Goal: Book appointment/travel/reservation

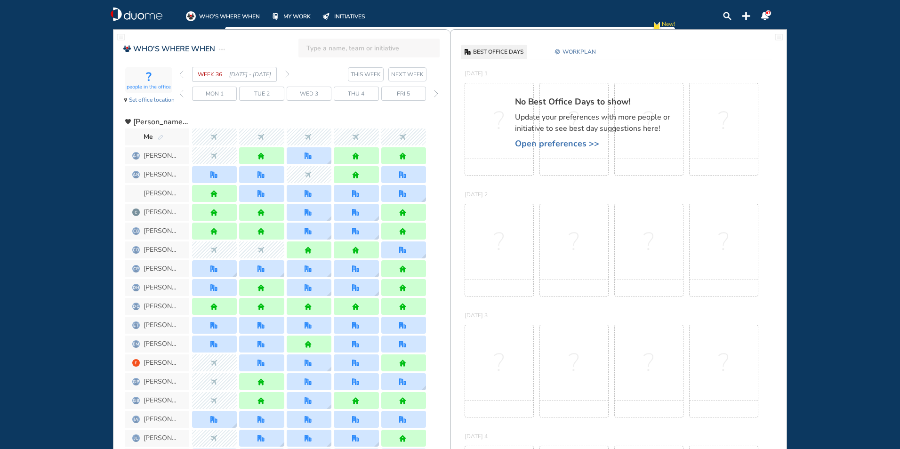
click at [289, 77] on img "forward week" at bounding box center [287, 75] width 4 height 8
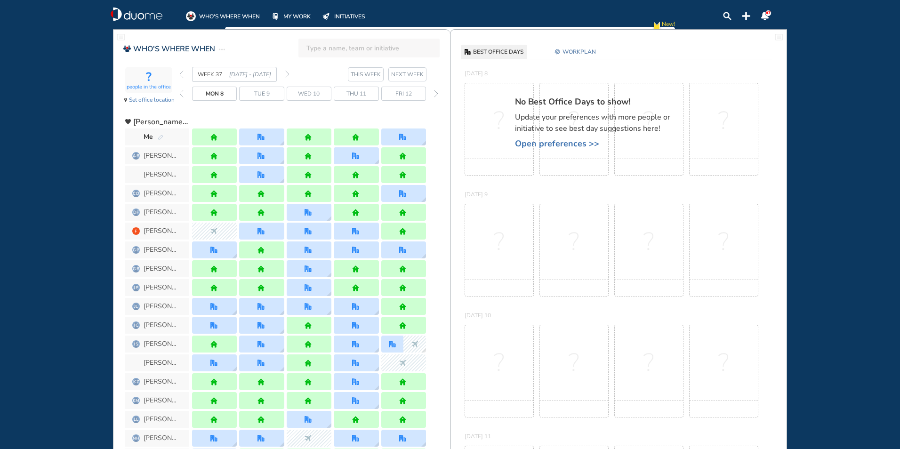
click at [162, 136] on img "pen-edit" at bounding box center [161, 138] width 6 height 6
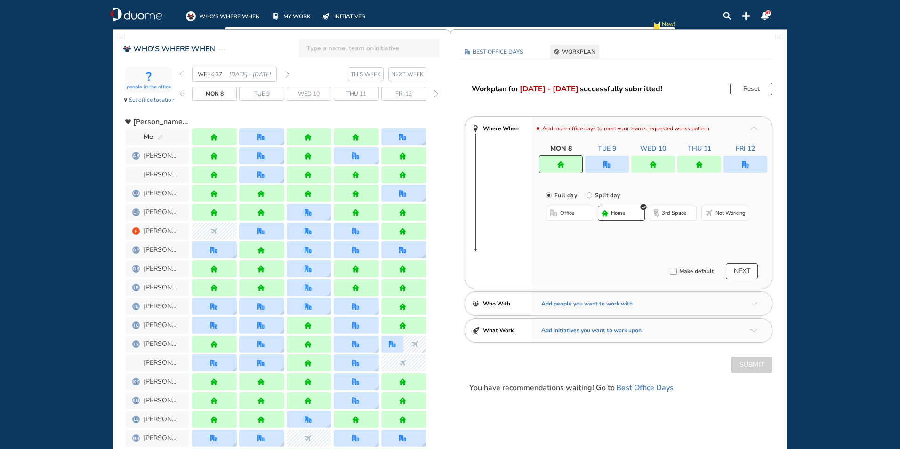
click at [602, 160] on div at bounding box center [607, 164] width 44 height 17
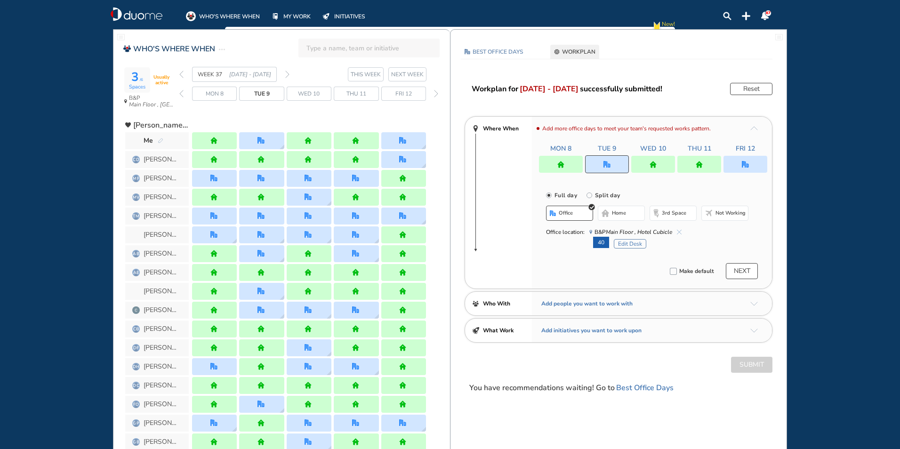
click at [678, 231] on img "cross-thin-blue" at bounding box center [679, 232] width 5 height 5
click at [625, 216] on span "home" at bounding box center [619, 213] width 14 height 8
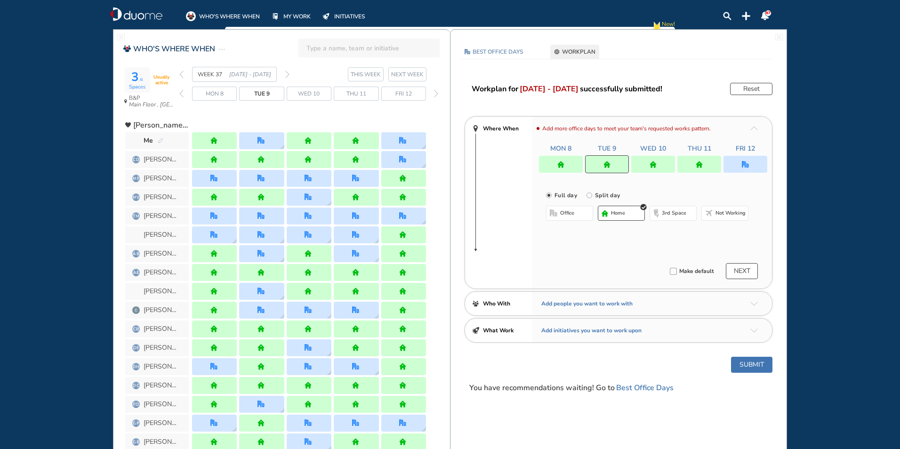
click at [745, 360] on button "Submit" at bounding box center [751, 365] width 41 height 16
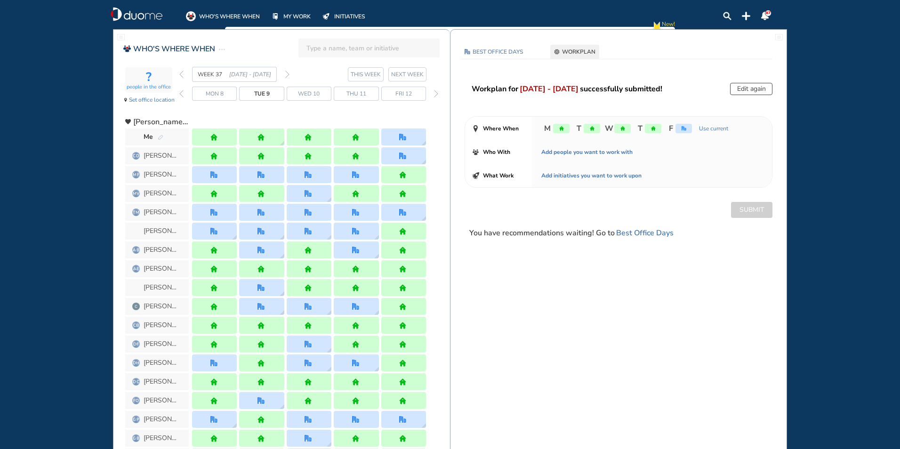
click at [288, 74] on img "forward week" at bounding box center [287, 75] width 4 height 8
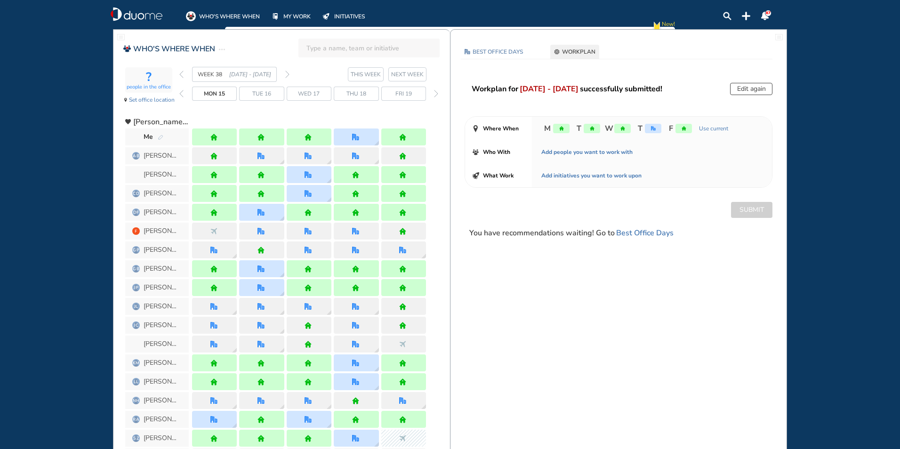
click at [162, 137] on img "pen-edit" at bounding box center [161, 138] width 6 height 6
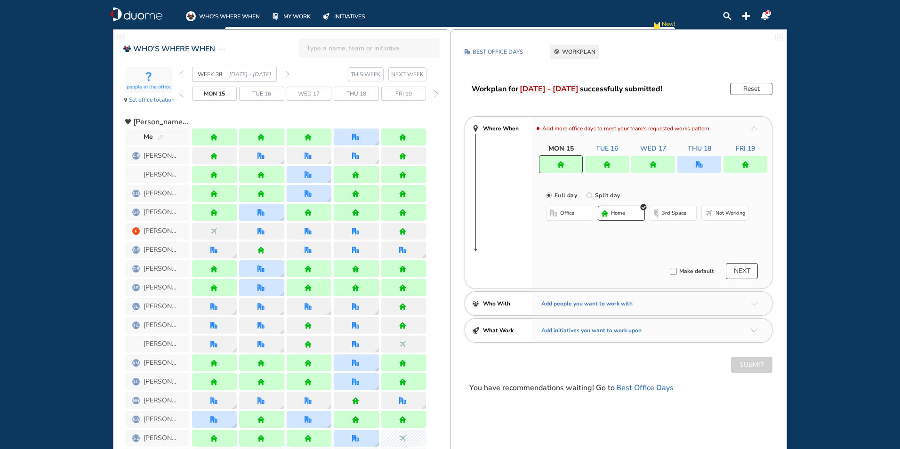
click at [609, 162] on img "home" at bounding box center [606, 164] width 7 height 7
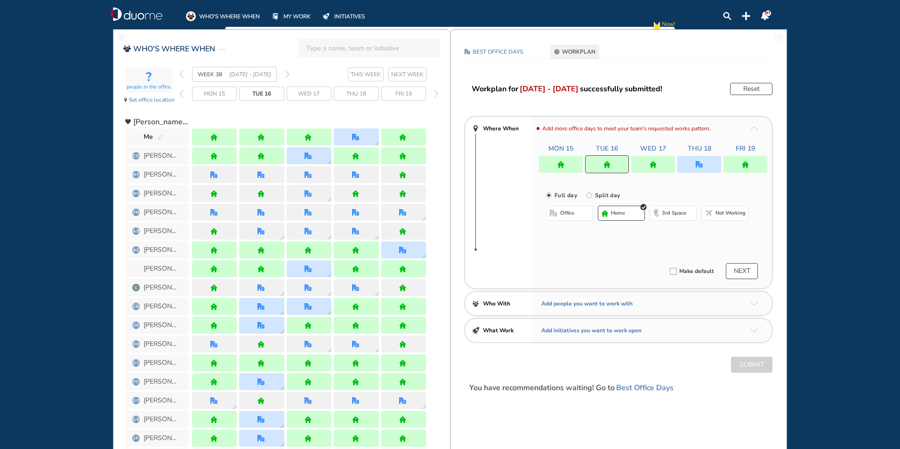
click at [552, 216] on img "office-bdbdbd" at bounding box center [554, 213] width 8 height 8
drag, startPoint x: 634, startPoint y: 169, endPoint x: 618, endPoint y: 167, distance: 16.1
click at [633, 168] on div at bounding box center [653, 164] width 44 height 17
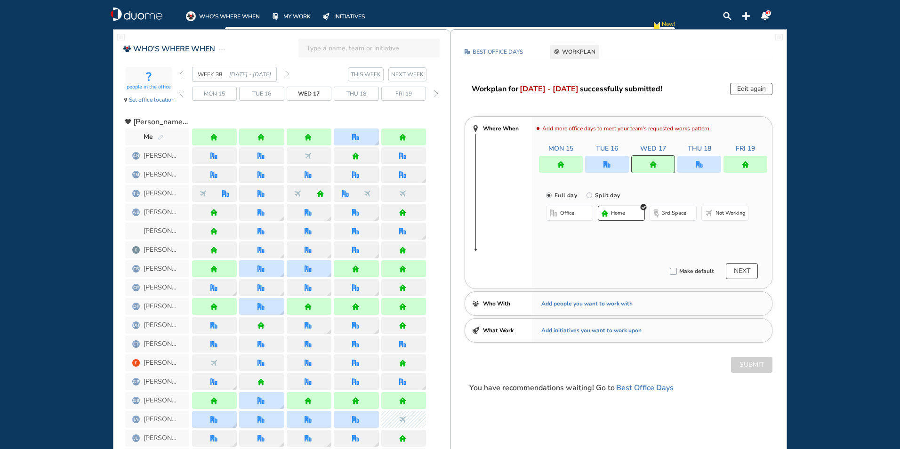
click at [601, 169] on div at bounding box center [607, 164] width 44 height 17
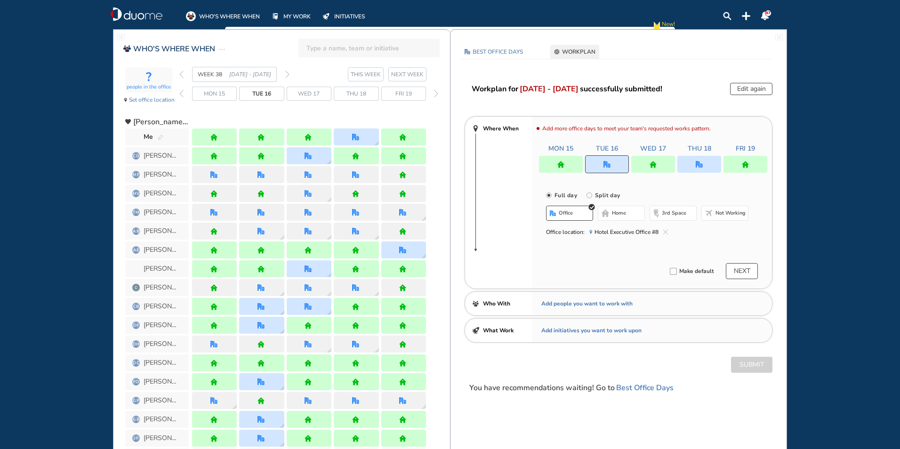
click at [664, 231] on img "cross-thin-blue" at bounding box center [665, 232] width 5 height 5
click at [567, 232] on button "Select location" at bounding box center [571, 231] width 38 height 9
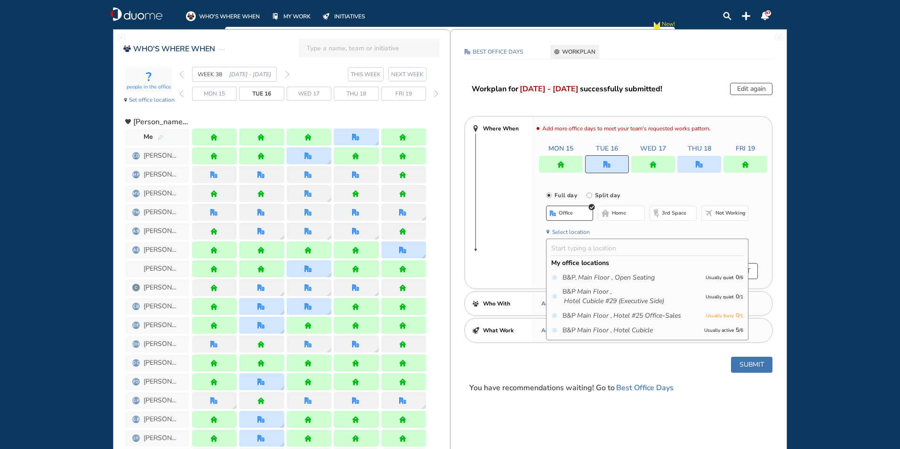
drag, startPoint x: 602, startPoint y: 331, endPoint x: 596, endPoint y: 328, distance: 6.5
click at [601, 330] on icon "Main Floor ," at bounding box center [594, 330] width 35 height 9
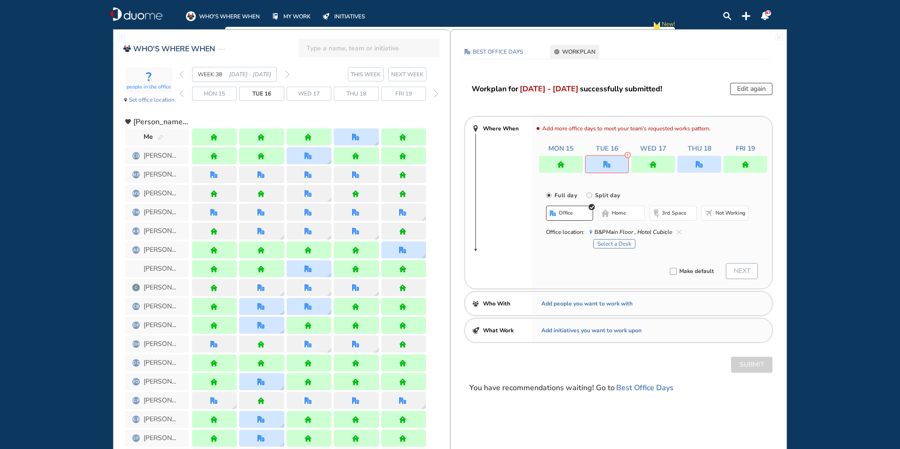
click at [615, 243] on button "Select a Desk" at bounding box center [614, 243] width 42 height 9
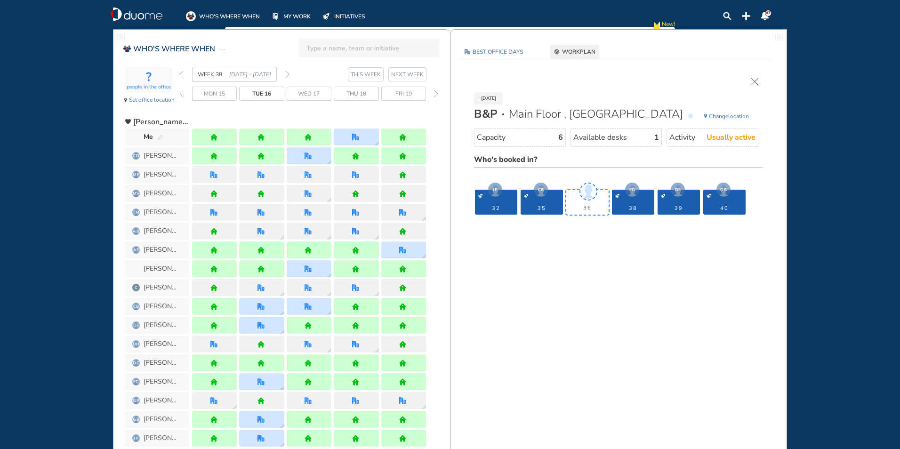
click at [162, 137] on img "pen-edit" at bounding box center [161, 138] width 6 height 6
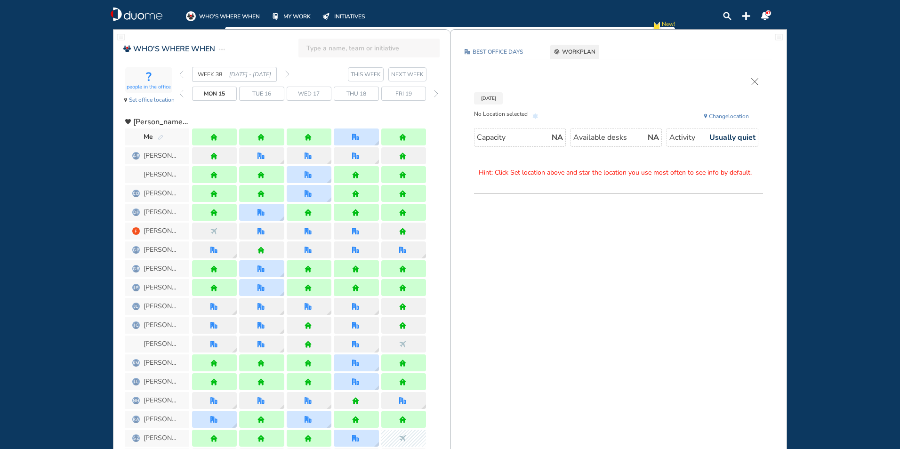
click at [757, 80] on img "cross-thin" at bounding box center [754, 81] width 7 height 7
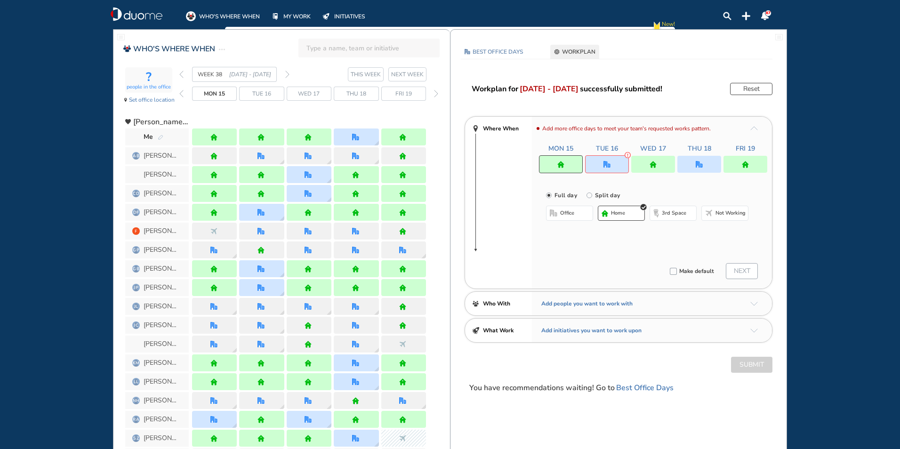
click at [644, 165] on div at bounding box center [653, 164] width 44 height 17
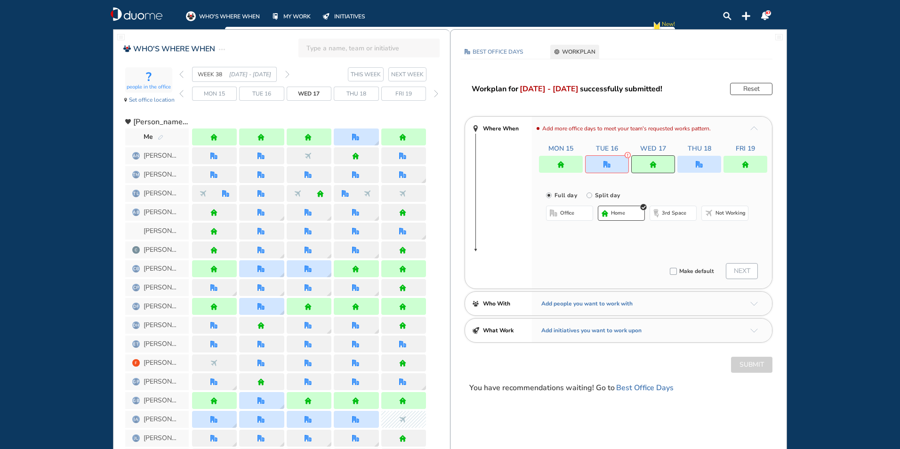
click at [569, 207] on button "office" at bounding box center [569, 213] width 47 height 15
click at [665, 232] on img "cross-thin-blue" at bounding box center [665, 232] width 5 height 5
click at [569, 233] on button "Select location" at bounding box center [571, 231] width 38 height 9
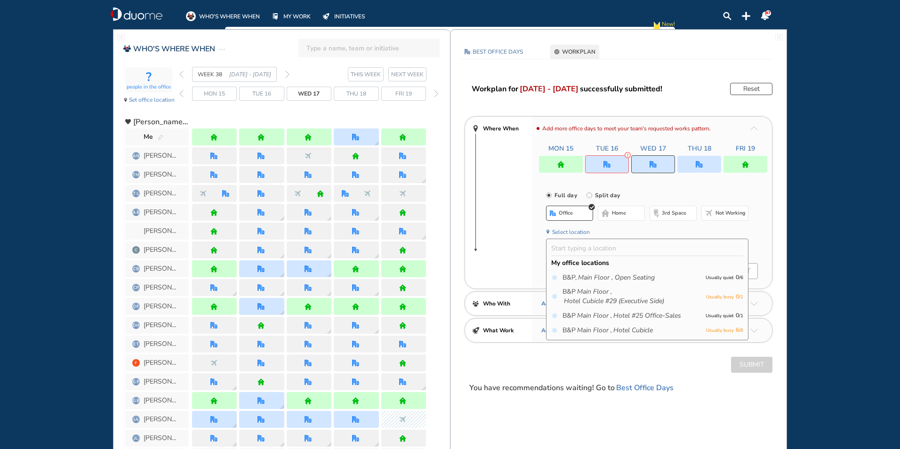
drag, startPoint x: 600, startPoint y: 330, endPoint x: 596, endPoint y: 326, distance: 5.0
click at [600, 329] on icon "Main Floor ," at bounding box center [594, 330] width 35 height 9
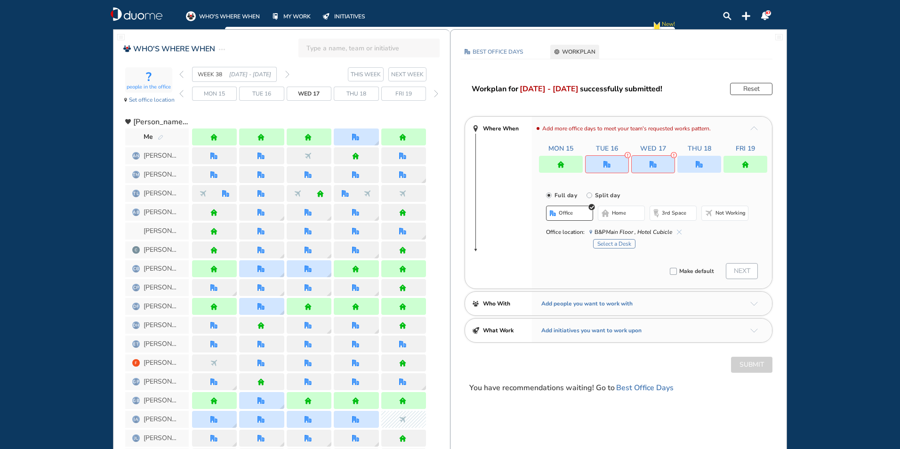
click at [609, 241] on button "Select a Desk" at bounding box center [614, 243] width 42 height 9
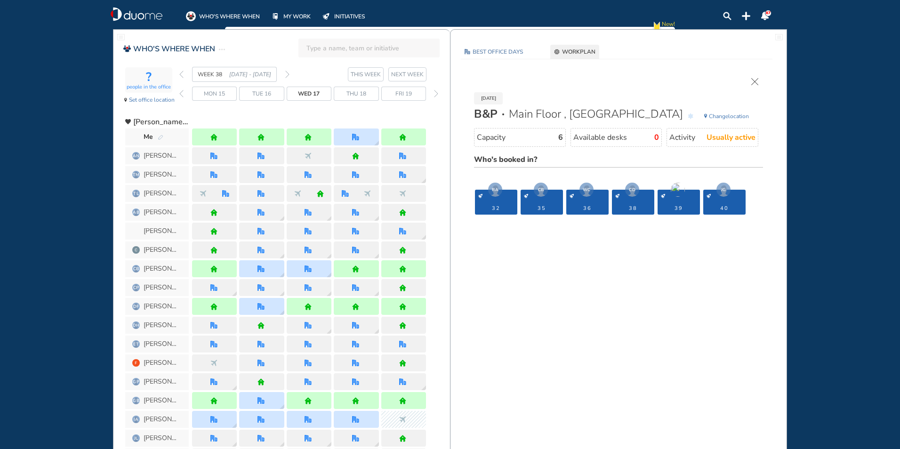
click at [754, 81] on img "cross-thin" at bounding box center [754, 81] width 7 height 7
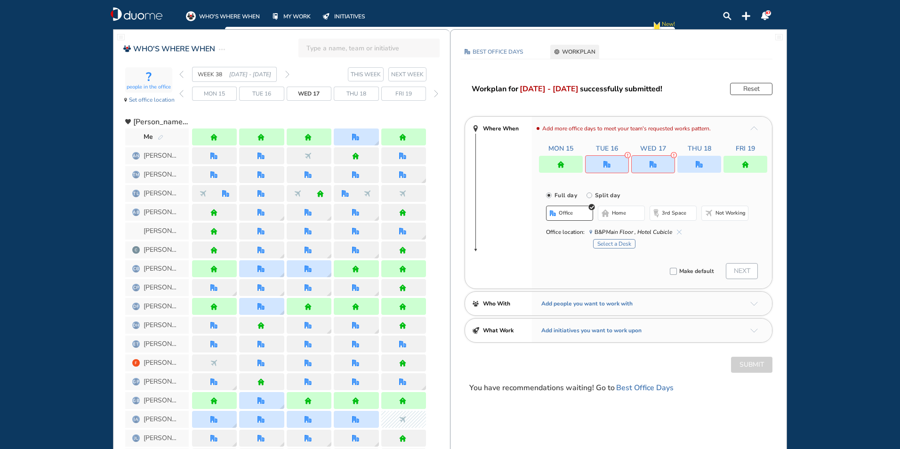
click at [647, 165] on div at bounding box center [653, 164] width 44 height 18
click at [612, 217] on span "home" at bounding box center [619, 213] width 14 height 8
click at [703, 164] on div at bounding box center [699, 164] width 44 height 17
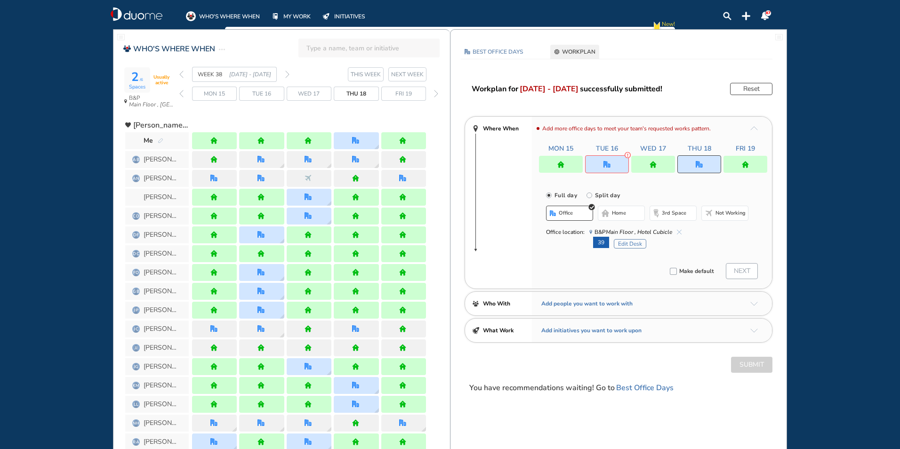
click at [678, 231] on img "cross-thin-blue" at bounding box center [679, 232] width 5 height 5
click at [578, 233] on button "Select location" at bounding box center [571, 231] width 38 height 9
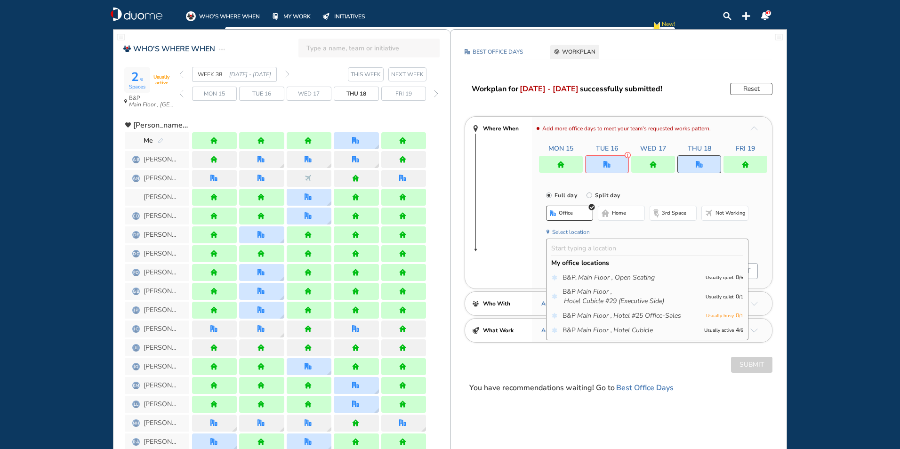
click at [617, 212] on span "home" at bounding box center [619, 213] width 14 height 8
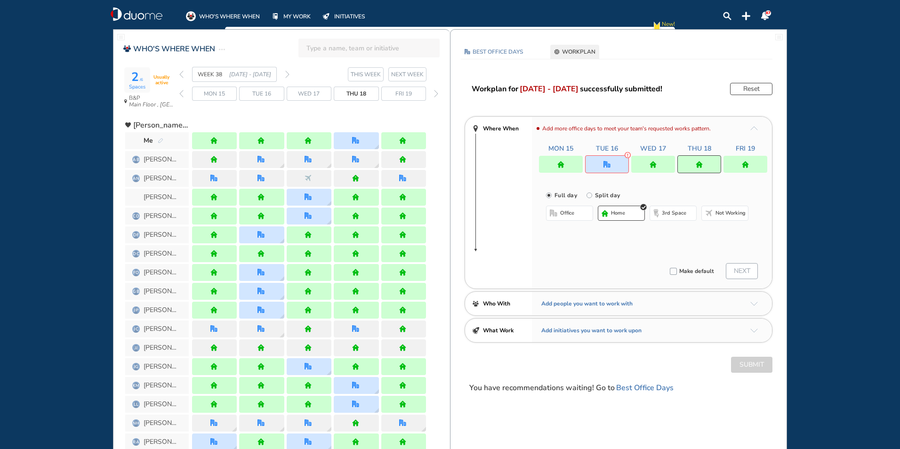
click at [747, 161] on img "home" at bounding box center [745, 164] width 7 height 7
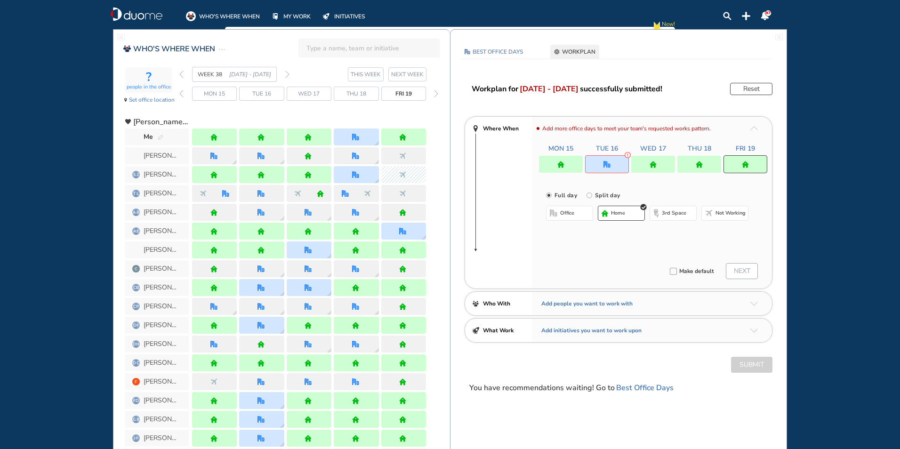
click at [551, 211] on button "office" at bounding box center [569, 213] width 47 height 15
click at [665, 233] on img "cross-thin-blue" at bounding box center [665, 232] width 5 height 5
click at [576, 231] on button "Select location" at bounding box center [571, 231] width 38 height 9
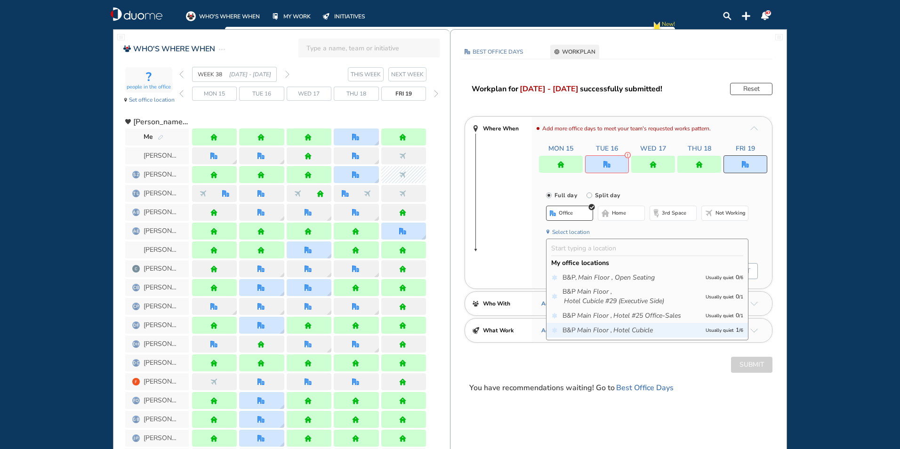
click at [592, 332] on icon "Main Floor ," at bounding box center [594, 330] width 35 height 9
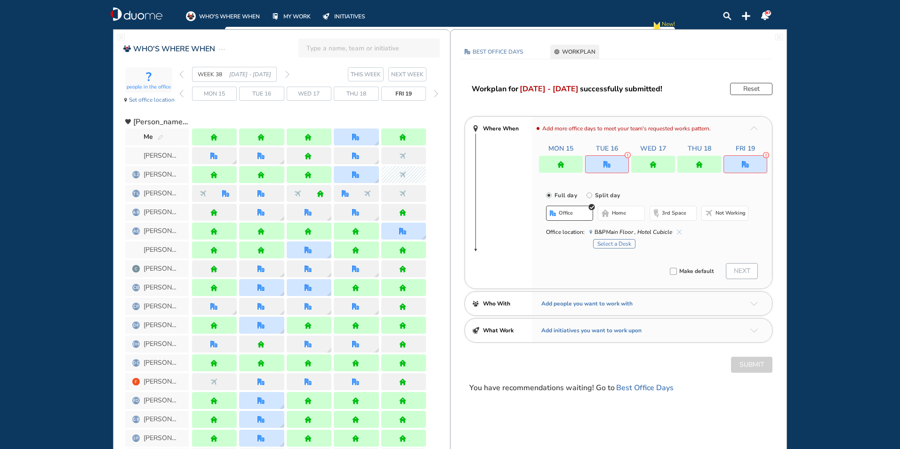
click at [617, 243] on button "Select a Desk" at bounding box center [614, 243] width 42 height 9
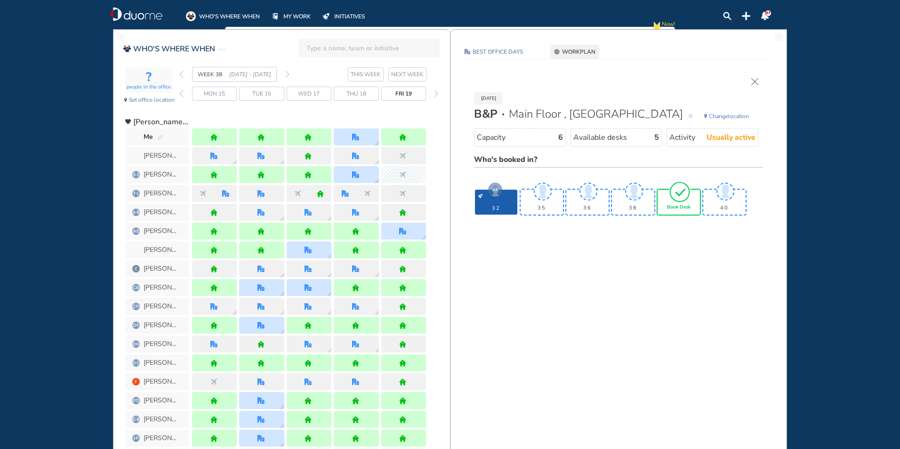
click at [676, 205] on span "Book Desk" at bounding box center [679, 208] width 24 height 6
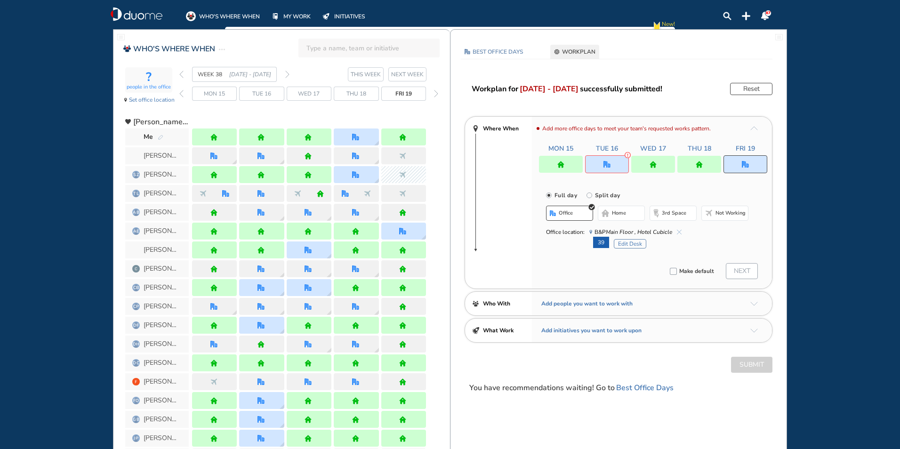
click at [609, 163] on img "office" at bounding box center [606, 164] width 7 height 7
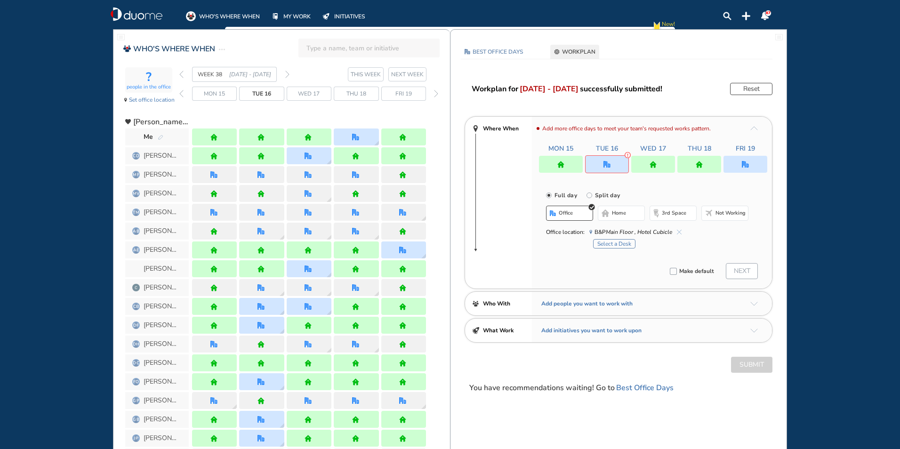
click at [620, 217] on button "home" at bounding box center [621, 213] width 47 height 15
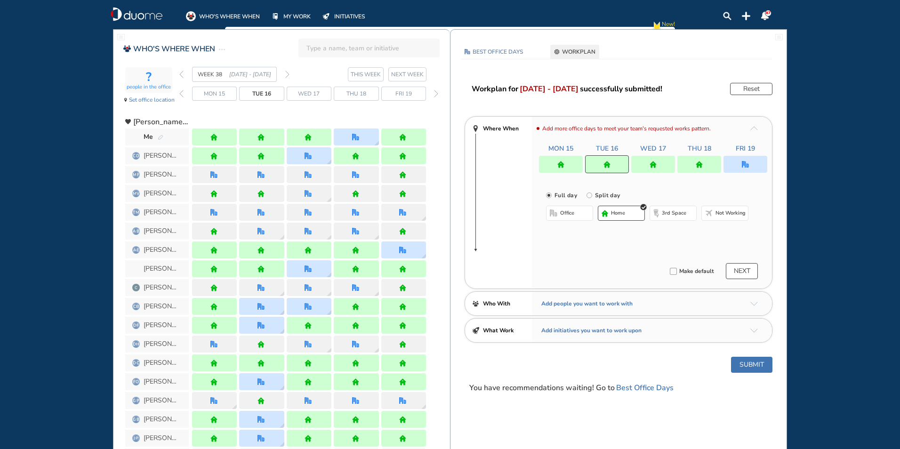
click at [603, 167] on img "home" at bounding box center [606, 164] width 7 height 7
click at [557, 211] on button "office" at bounding box center [569, 213] width 47 height 15
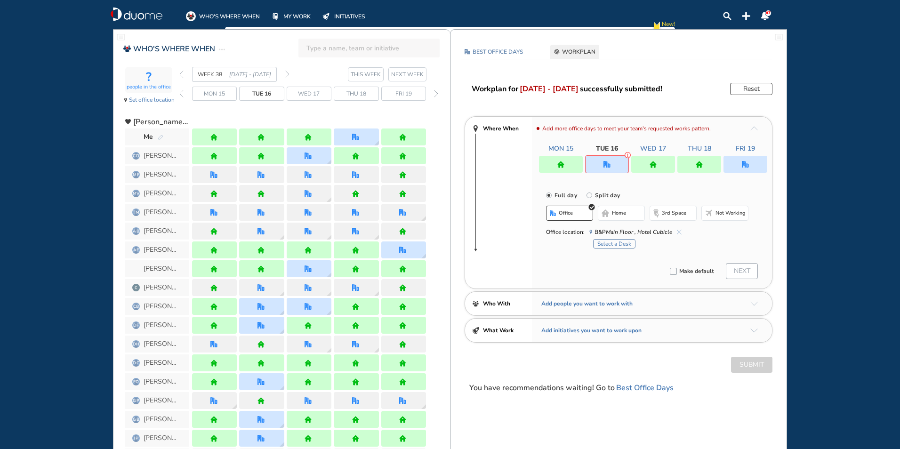
click at [611, 241] on button "Select a Desk" at bounding box center [614, 243] width 42 height 9
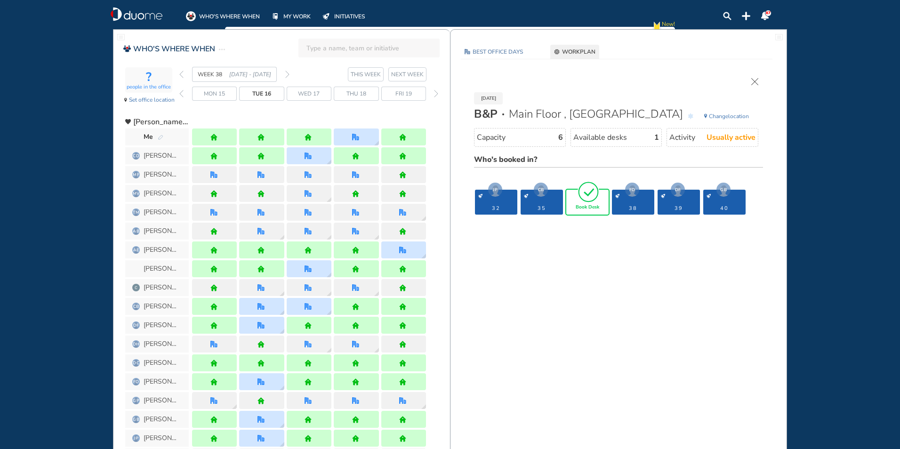
click at [588, 201] on img "tick-rounded-outline" at bounding box center [589, 192] width 22 height 22
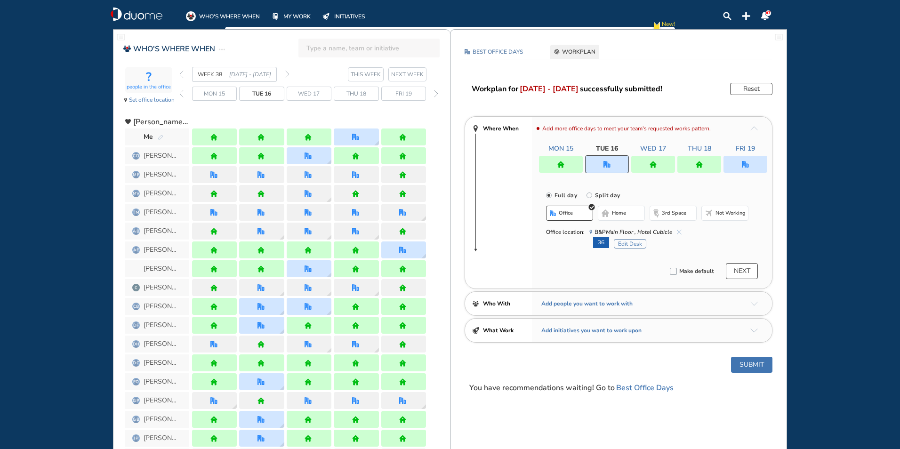
click at [749, 364] on button "Submit" at bounding box center [751, 365] width 41 height 16
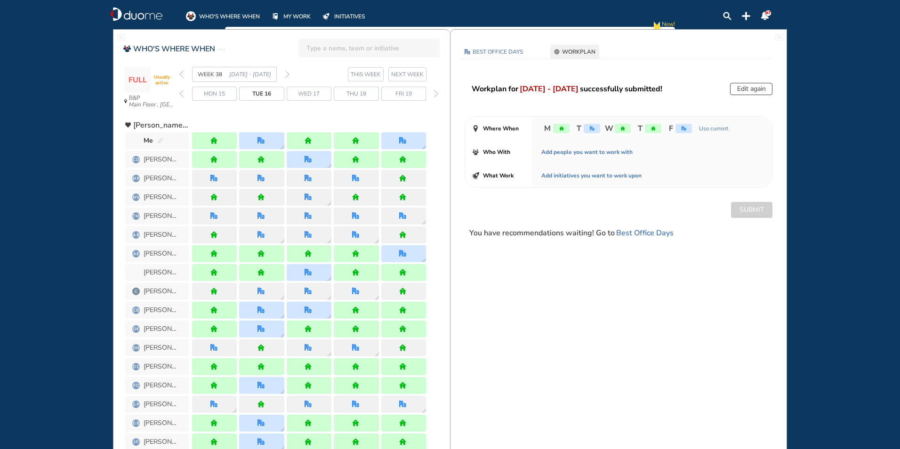
click at [179, 72] on div "FULL Usually active B&P Main Floor , Hotel Cubicle WEEK 38 [DATE] - [DATE] THIS…" at bounding box center [287, 90] width 325 height 47
click at [182, 76] on img "back week" at bounding box center [181, 75] width 4 height 8
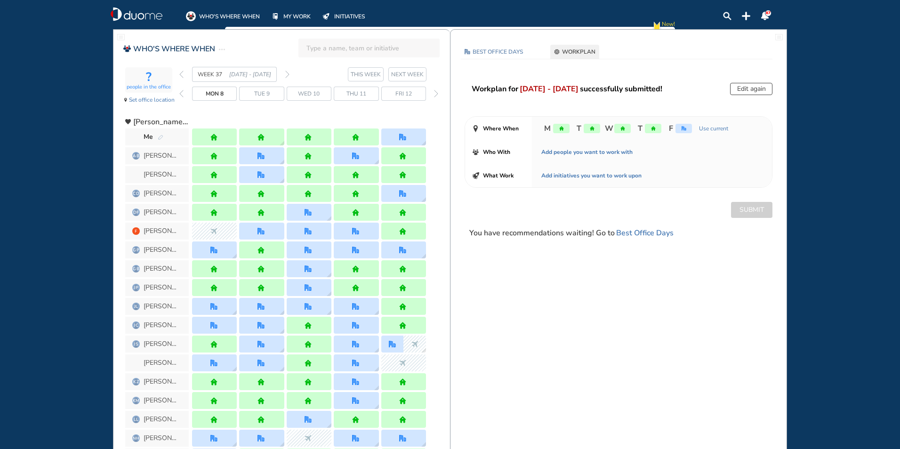
click at [287, 75] on img "forward week" at bounding box center [287, 75] width 4 height 8
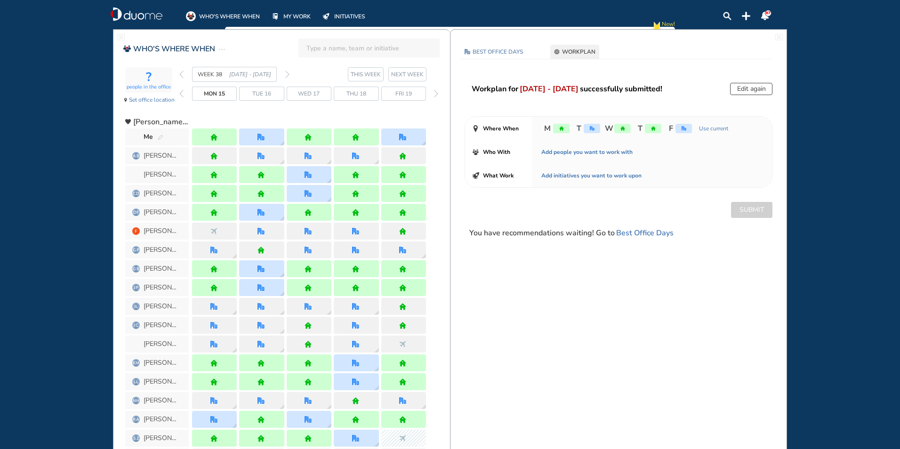
click at [288, 74] on img "forward week" at bounding box center [287, 75] width 4 height 8
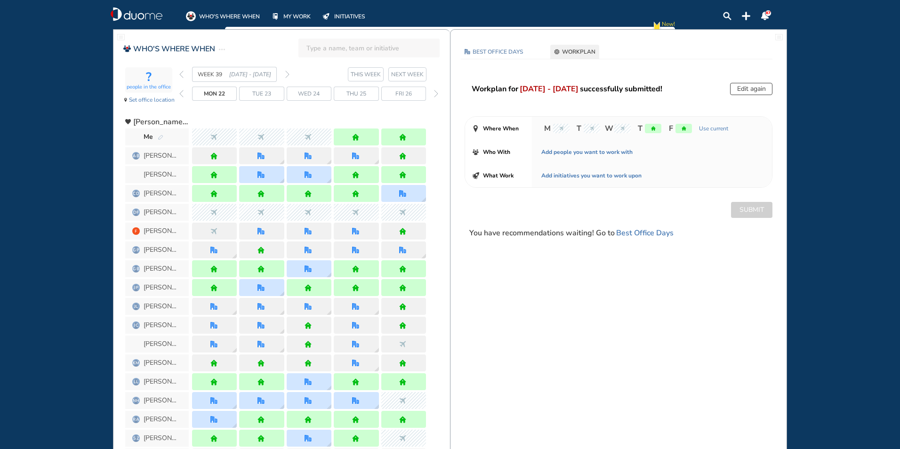
click at [287, 75] on img "forward week" at bounding box center [287, 75] width 4 height 8
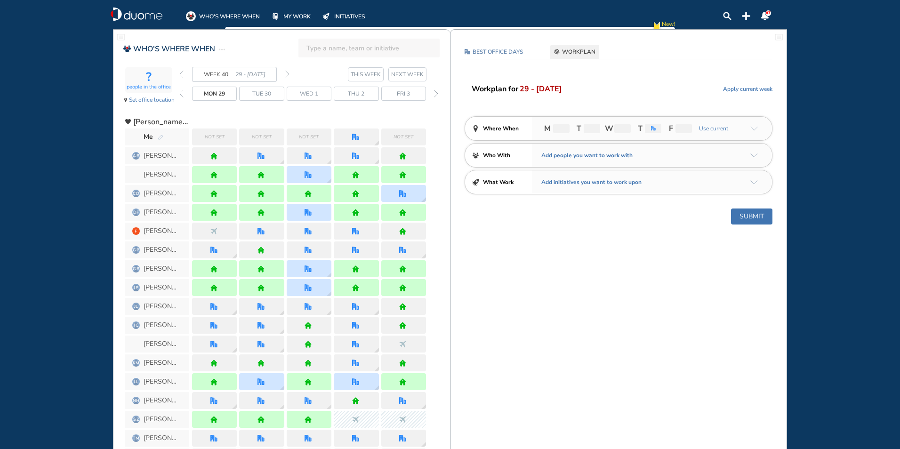
click at [161, 137] on img "pen-edit" at bounding box center [161, 138] width 6 height 6
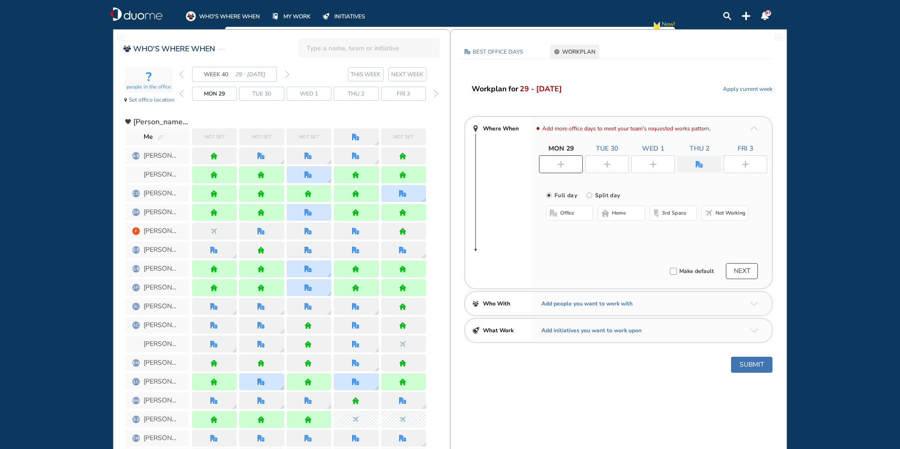
click at [609, 163] on img "plus-rounded-bdbdbd" at bounding box center [606, 164] width 7 height 7
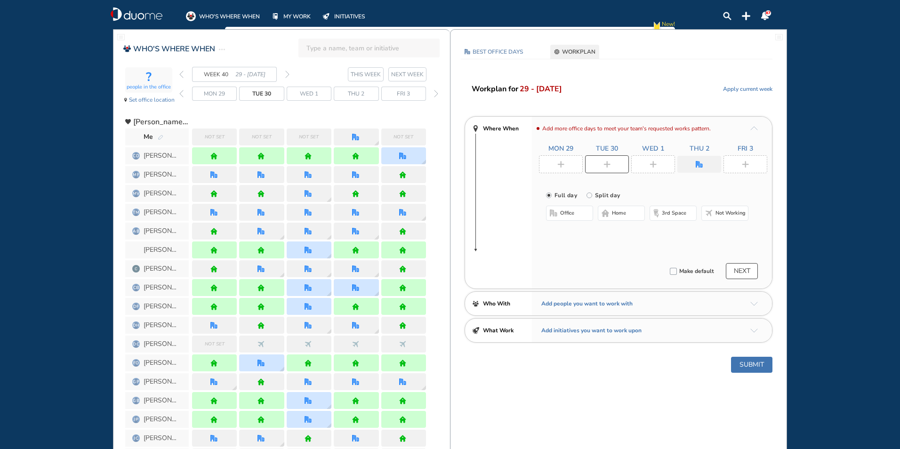
click at [560, 210] on button "office" at bounding box center [569, 213] width 47 height 15
click at [664, 231] on img "cross-thin-blue" at bounding box center [665, 232] width 5 height 5
click at [571, 231] on button "Select location" at bounding box center [571, 231] width 38 height 9
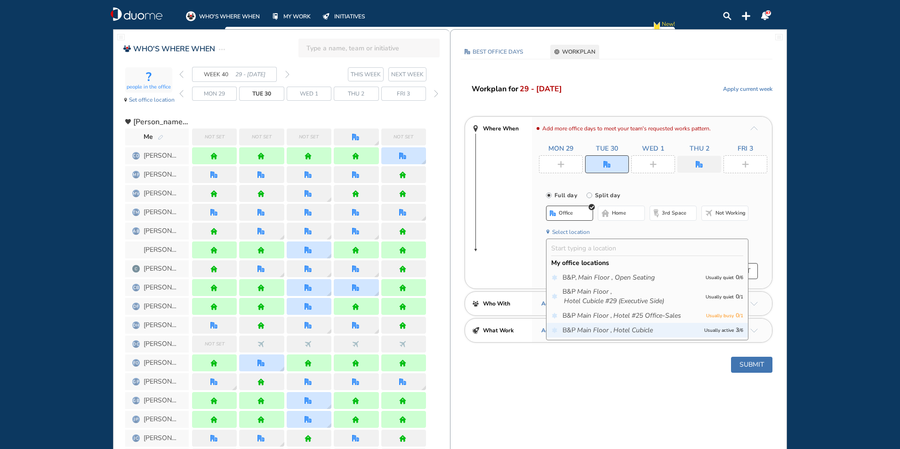
click at [584, 329] on icon "Main Floor ," at bounding box center [594, 330] width 35 height 9
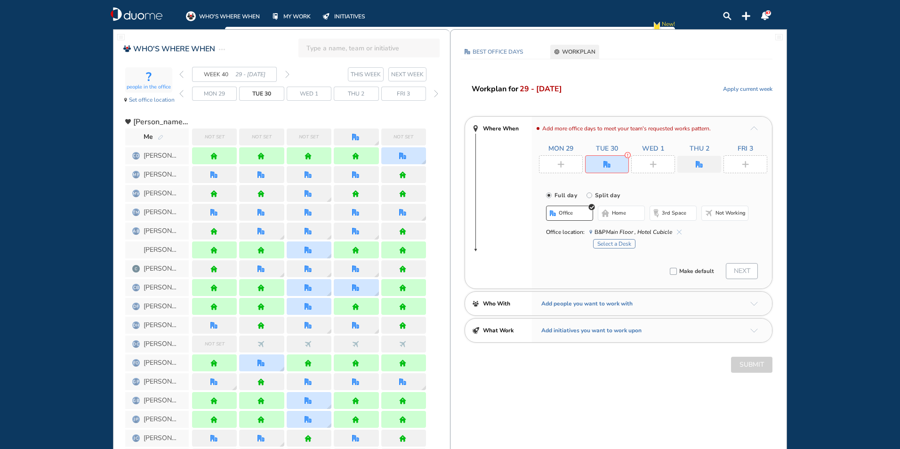
click at [620, 242] on button "Select a Desk" at bounding box center [614, 243] width 42 height 9
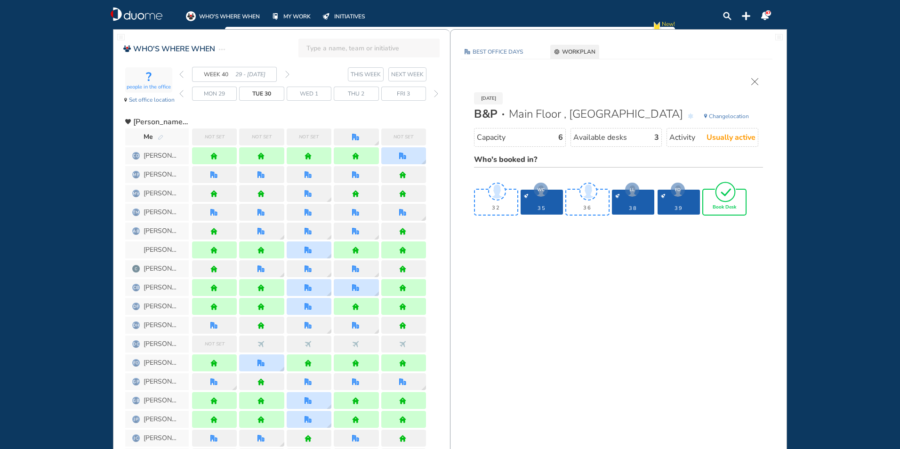
click at [723, 201] on img "tick-rounded-outline" at bounding box center [726, 192] width 22 height 22
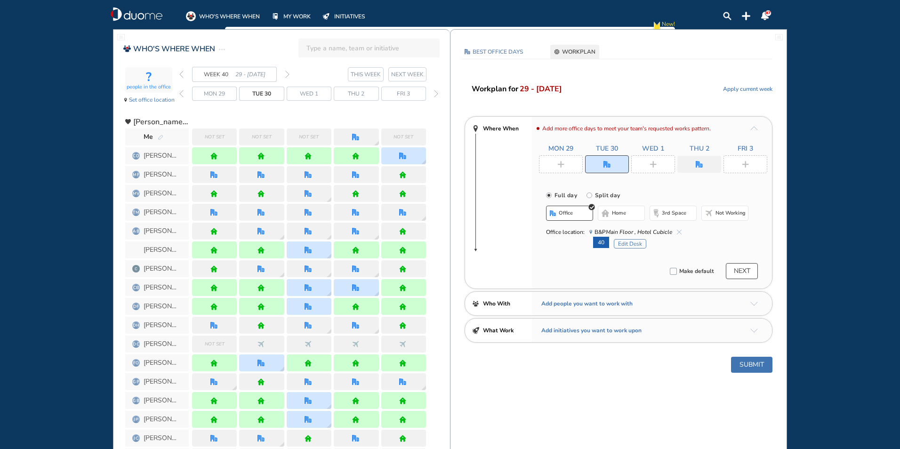
drag, startPoint x: 691, startPoint y: 151, endPoint x: 696, endPoint y: 154, distance: 5.4
click at [692, 153] on span "Thu 2" at bounding box center [700, 148] width 20 height 9
click at [712, 178] on div "Add more office days to meet your team's requested works pattern. Mon 29 Tue 30…" at bounding box center [652, 203] width 240 height 172
drag, startPoint x: 712, startPoint y: 178, endPoint x: 696, endPoint y: 192, distance: 20.4
click at [691, 163] on div at bounding box center [699, 164] width 44 height 17
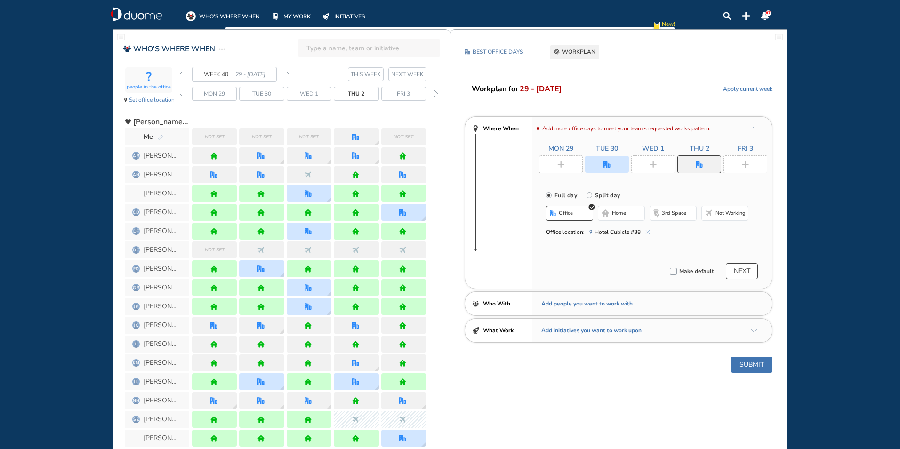
drag, startPoint x: 697, startPoint y: 193, endPoint x: 690, endPoint y: 177, distance: 17.5
click at [697, 190] on div "Full day Split day" at bounding box center [656, 195] width 221 height 12
click at [646, 232] on img "cross-thin-blue" at bounding box center [647, 232] width 5 height 5
click at [640, 230] on span "Hotel Cubicle #38" at bounding box center [619, 231] width 61 height 9
click at [648, 230] on img "cross-thin-blue" at bounding box center [647, 232] width 5 height 5
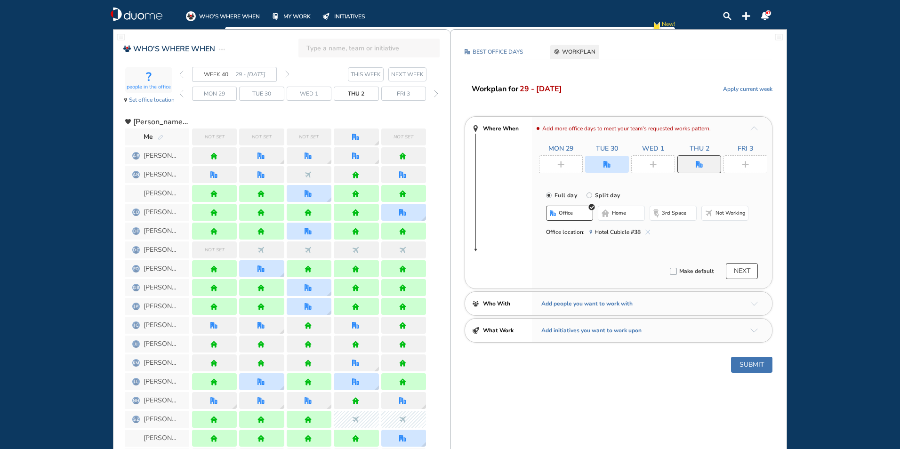
click at [701, 158] on div at bounding box center [699, 164] width 44 height 18
click at [161, 137] on img "pen-edit" at bounding box center [161, 138] width 6 height 6
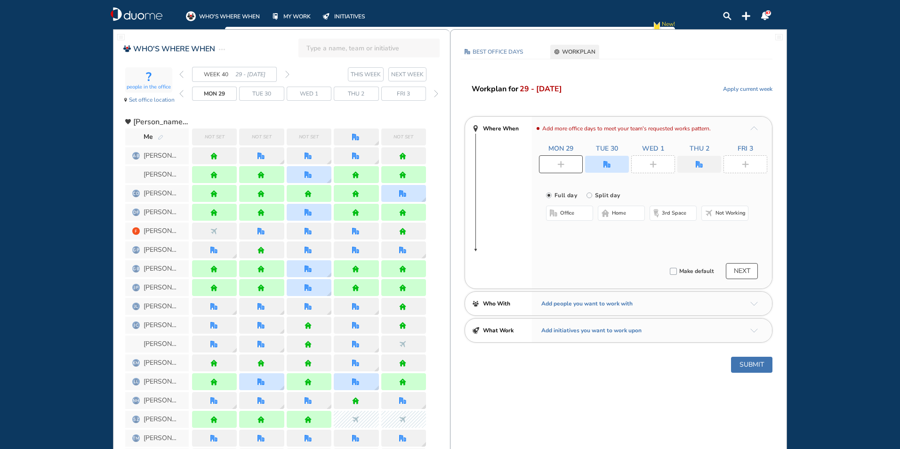
click at [565, 166] on div at bounding box center [561, 164] width 44 height 18
click at [560, 169] on div at bounding box center [561, 164] width 44 height 18
drag, startPoint x: 608, startPoint y: 212, endPoint x: 605, endPoint y: 205, distance: 7.0
click at [609, 210] on img "home-bdbdbd" at bounding box center [606, 213] width 8 height 8
click at [612, 156] on div at bounding box center [607, 164] width 44 height 17
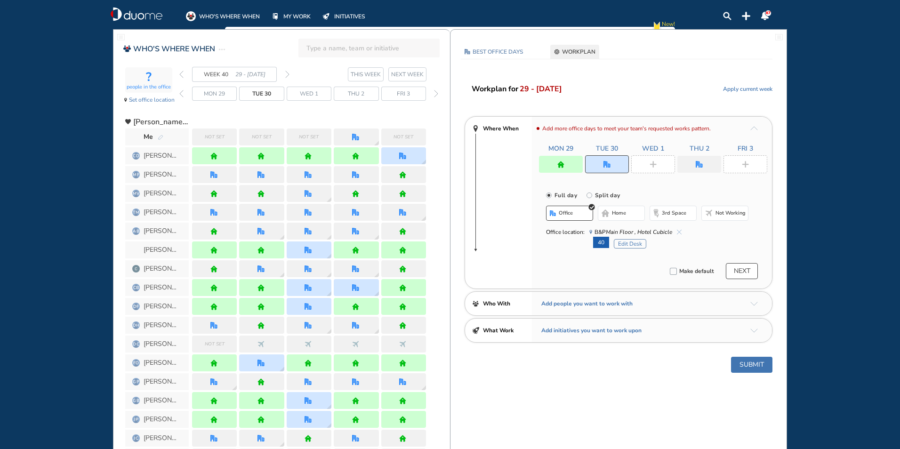
click at [654, 164] on img "plus-rounded-bdbdbd" at bounding box center [653, 164] width 7 height 7
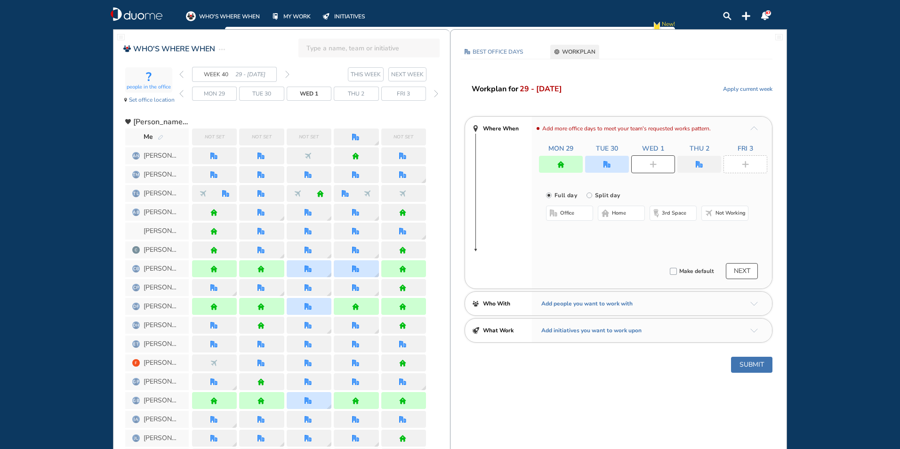
click at [615, 212] on span "home" at bounding box center [619, 213] width 14 height 8
click at [690, 162] on div at bounding box center [699, 164] width 44 height 17
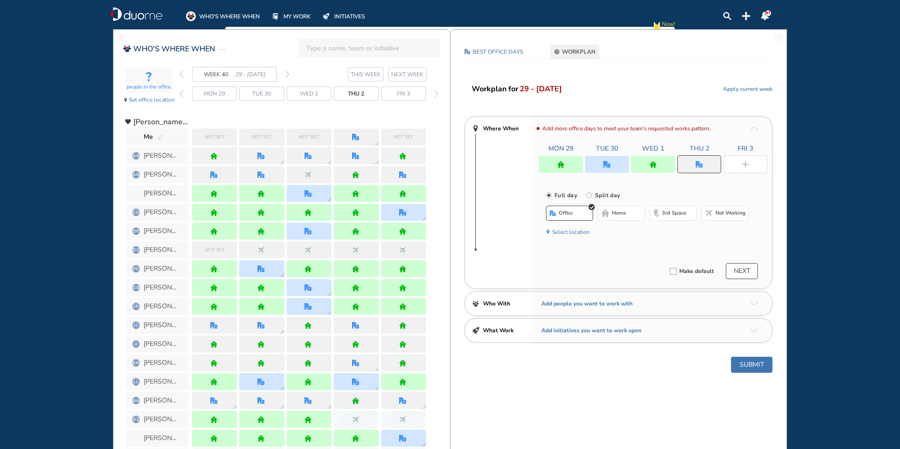
click at [613, 216] on span "home" at bounding box center [619, 213] width 14 height 8
click at [744, 164] on img "plus-rounded-bdbdbd" at bounding box center [745, 164] width 7 height 7
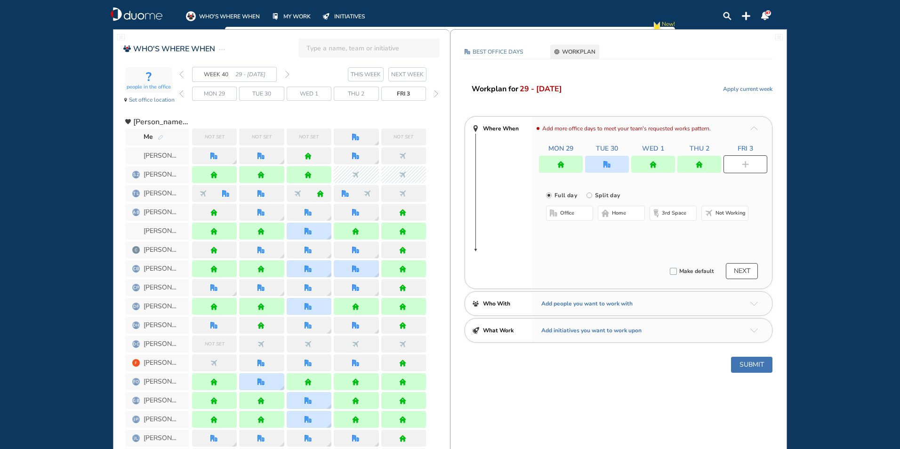
click at [612, 215] on span "home" at bounding box center [619, 213] width 14 height 8
drag, startPoint x: 752, startPoint y: 362, endPoint x: 755, endPoint y: 349, distance: 13.9
click at [752, 361] on button "Submit" at bounding box center [751, 365] width 41 height 16
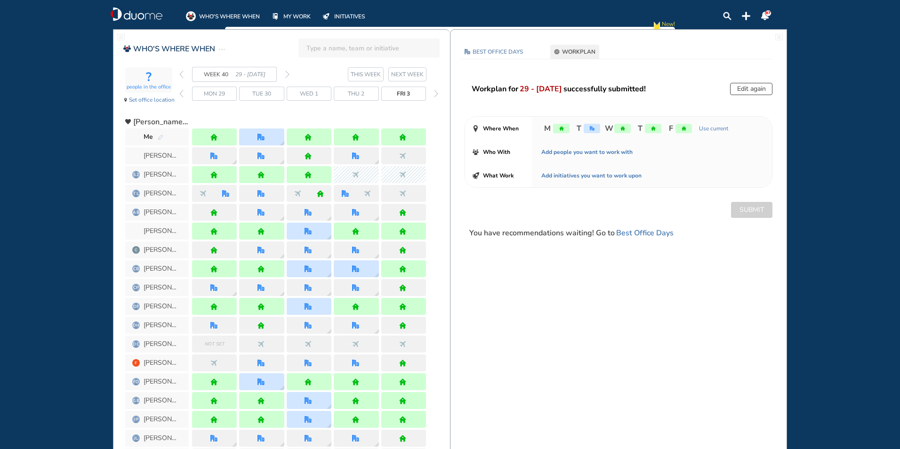
click at [181, 74] on img "back week" at bounding box center [181, 75] width 4 height 8
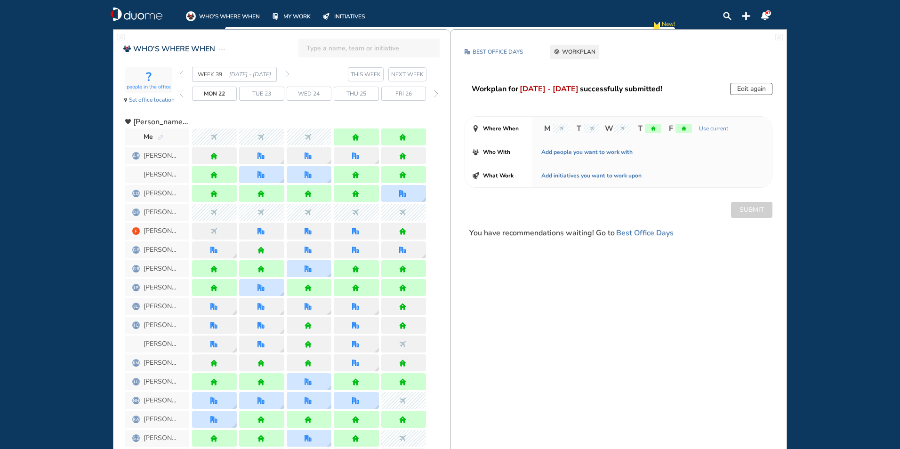
click at [182, 73] on img "back week" at bounding box center [181, 75] width 4 height 8
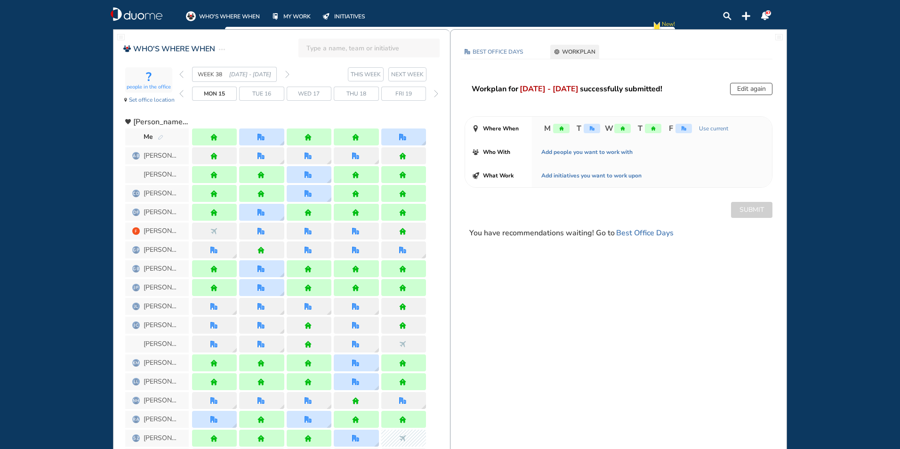
click at [288, 73] on img "forward week" at bounding box center [287, 75] width 4 height 8
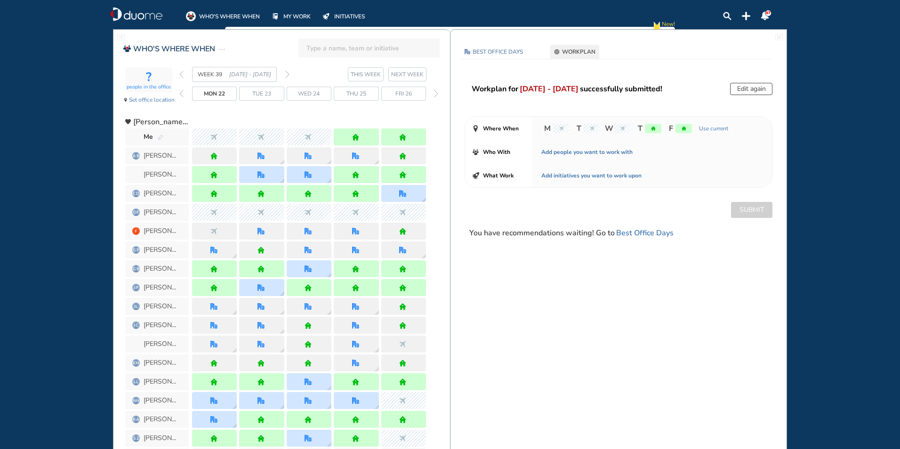
click at [182, 76] on img "back week" at bounding box center [181, 75] width 4 height 8
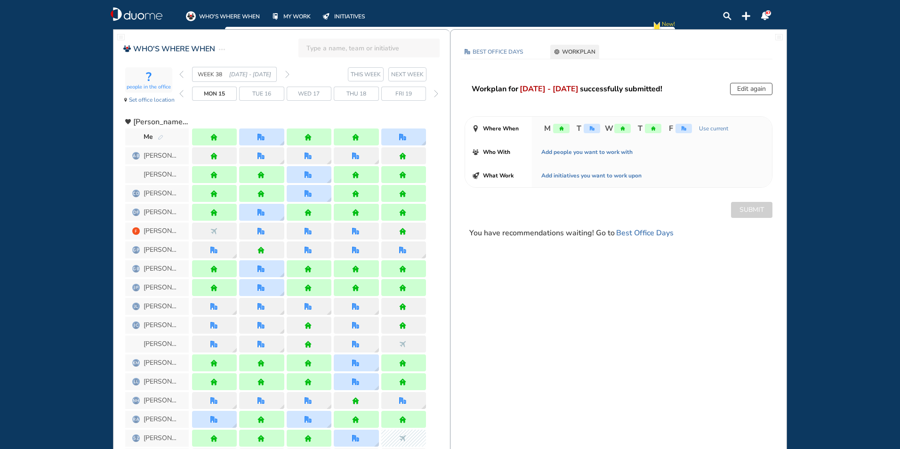
click at [286, 73] on img "forward week" at bounding box center [287, 75] width 4 height 8
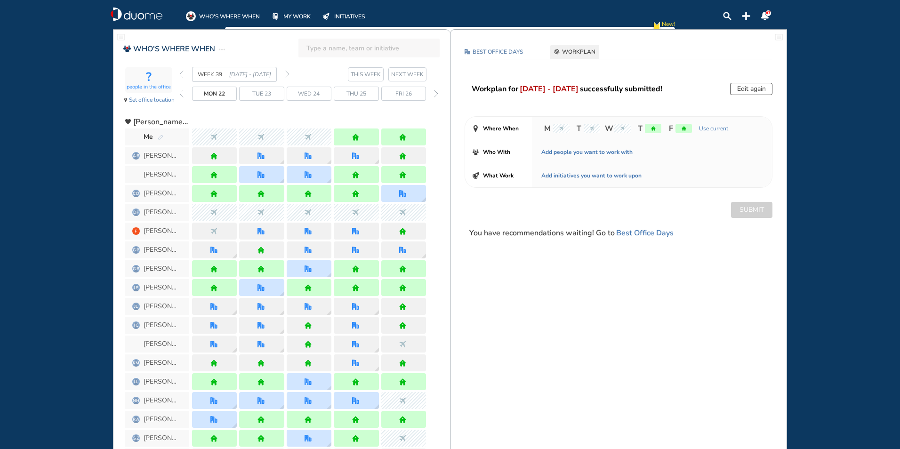
click at [286, 73] on img "forward week" at bounding box center [287, 75] width 4 height 8
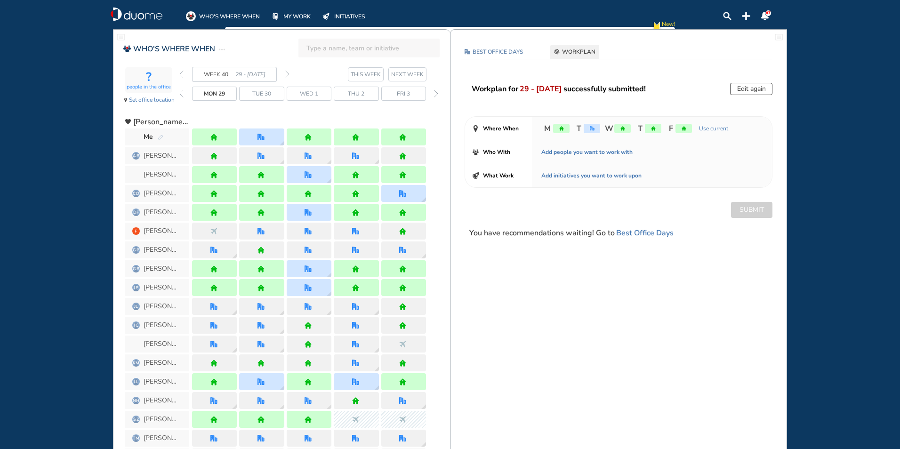
click at [181, 73] on img "back week" at bounding box center [181, 75] width 4 height 8
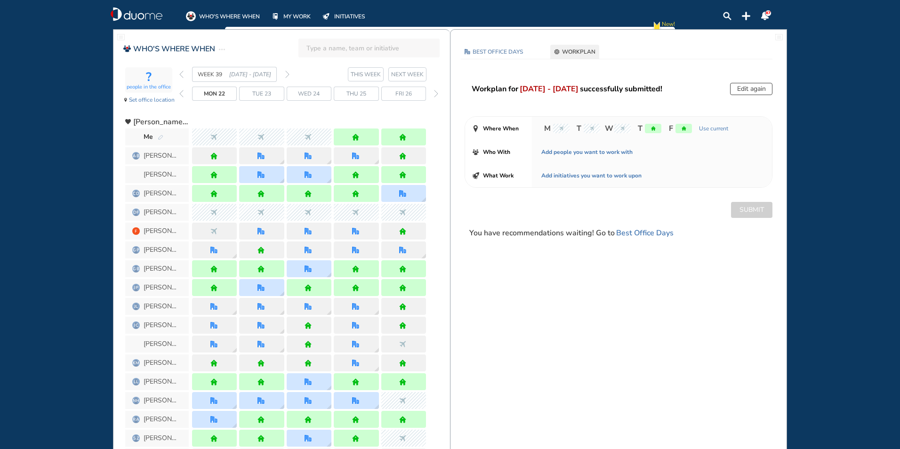
click at [158, 136] on img "pen-edit" at bounding box center [161, 138] width 6 height 6
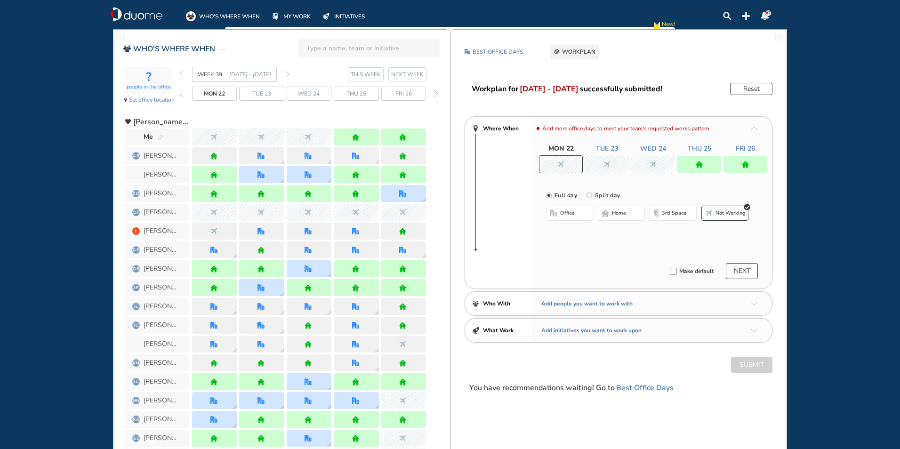
click at [740, 165] on div at bounding box center [745, 164] width 44 height 17
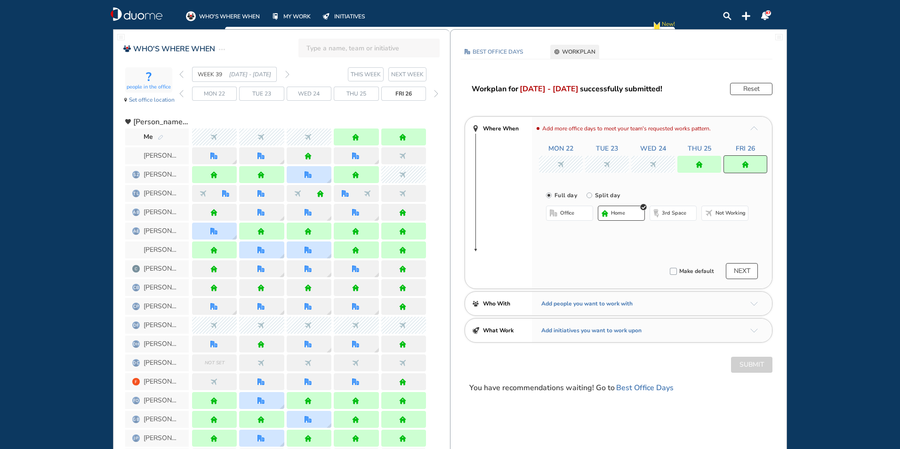
click at [548, 210] on button "office" at bounding box center [569, 213] width 47 height 15
click at [663, 232] on img "cross-thin-blue" at bounding box center [665, 232] width 5 height 5
click at [574, 232] on button "Select location" at bounding box center [571, 231] width 38 height 9
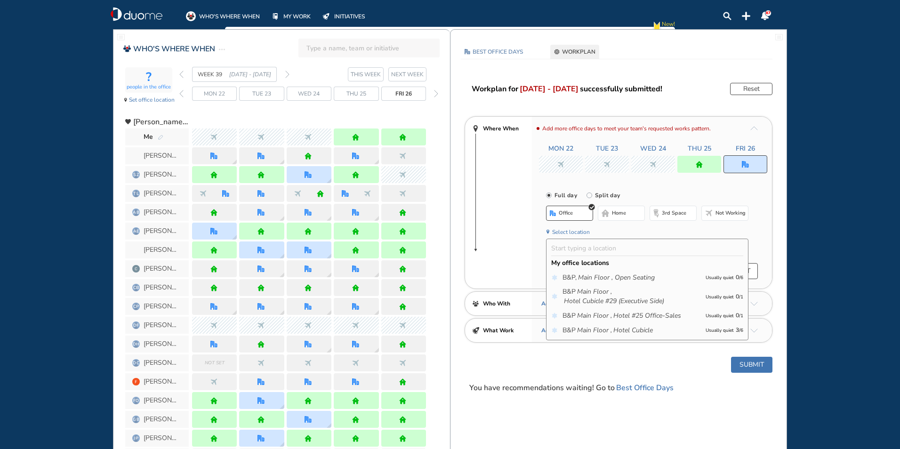
click at [595, 329] on icon "Main Floor ," at bounding box center [594, 330] width 35 height 9
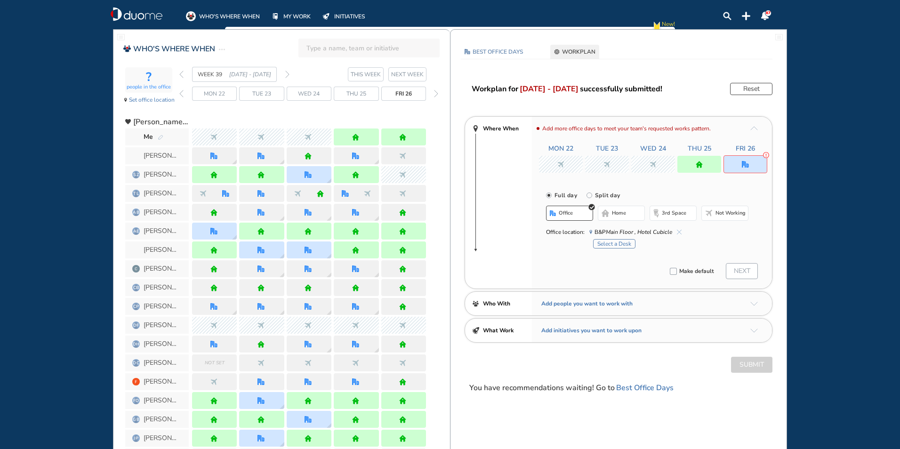
click at [620, 245] on button "Select a Desk" at bounding box center [614, 243] width 42 height 9
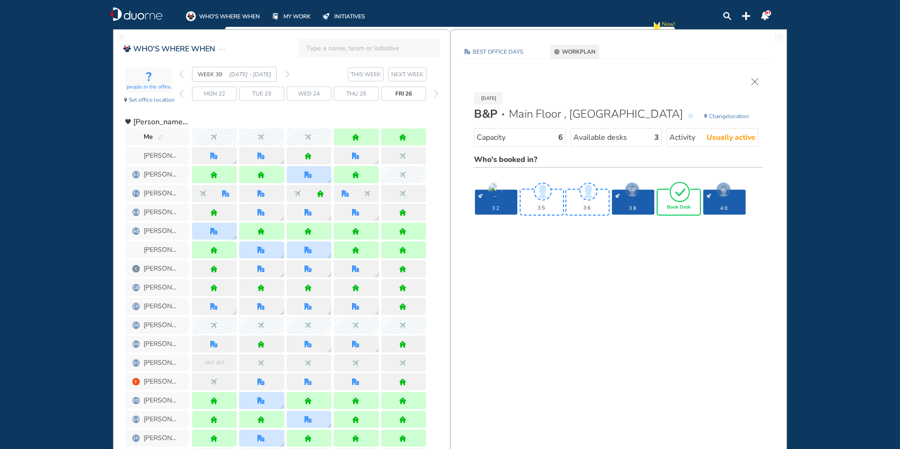
click at [684, 209] on span "Book Desk" at bounding box center [679, 208] width 24 height 6
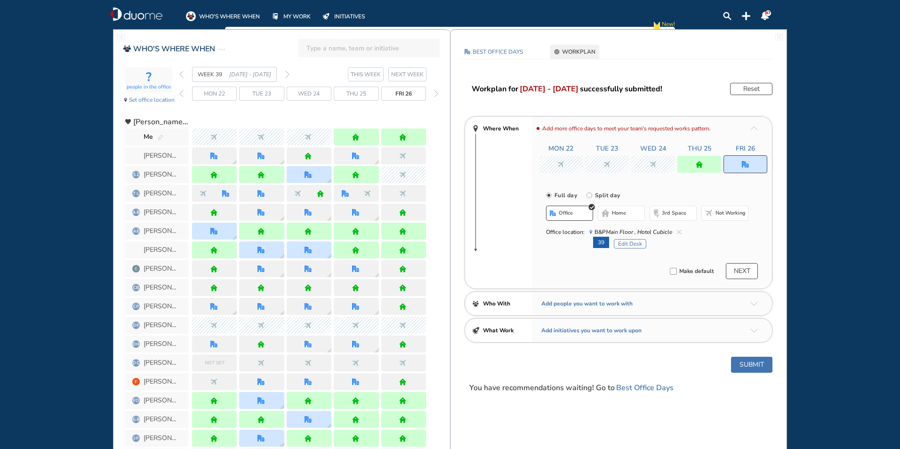
click at [740, 365] on button "Submit" at bounding box center [751, 365] width 41 height 16
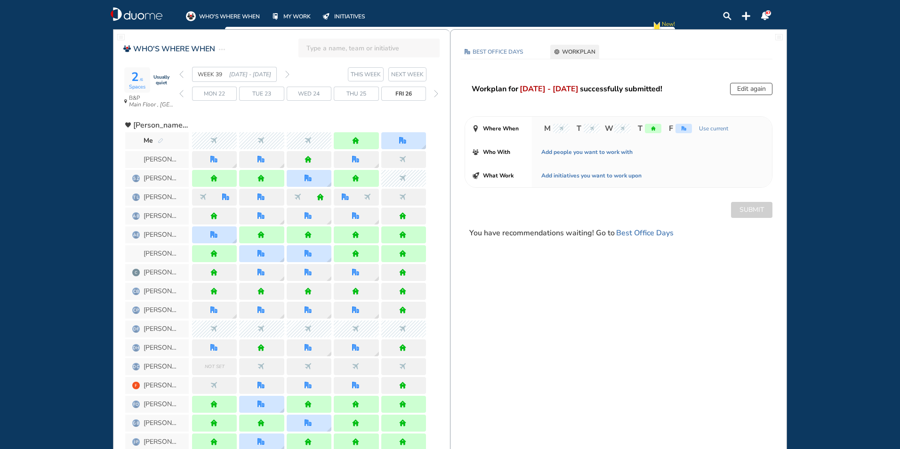
click at [290, 72] on section "WEEK 39 [DATE] - [DATE] THIS WEEK NEXT WEEK" at bounding box center [314, 74] width 271 height 15
click at [288, 74] on img "forward week" at bounding box center [287, 75] width 4 height 8
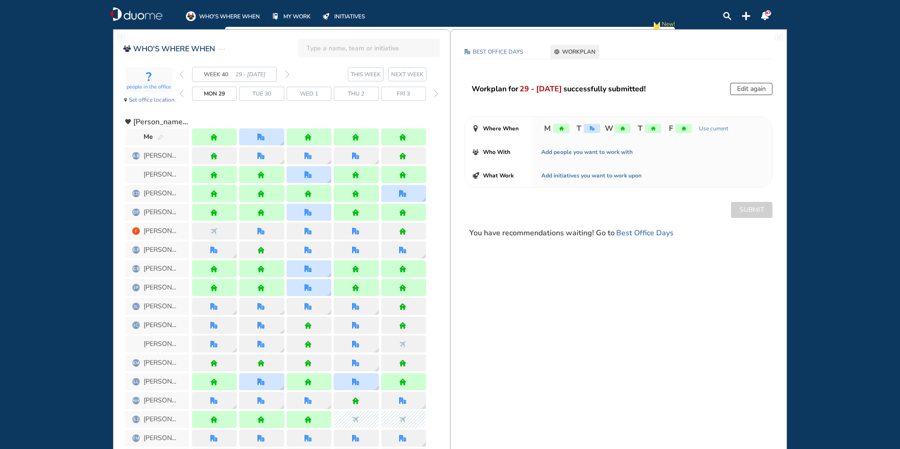
click at [184, 73] on div "WEEK 40 29 - [DATE]" at bounding box center [234, 74] width 110 height 15
click at [181, 75] on img "back week" at bounding box center [181, 75] width 4 height 8
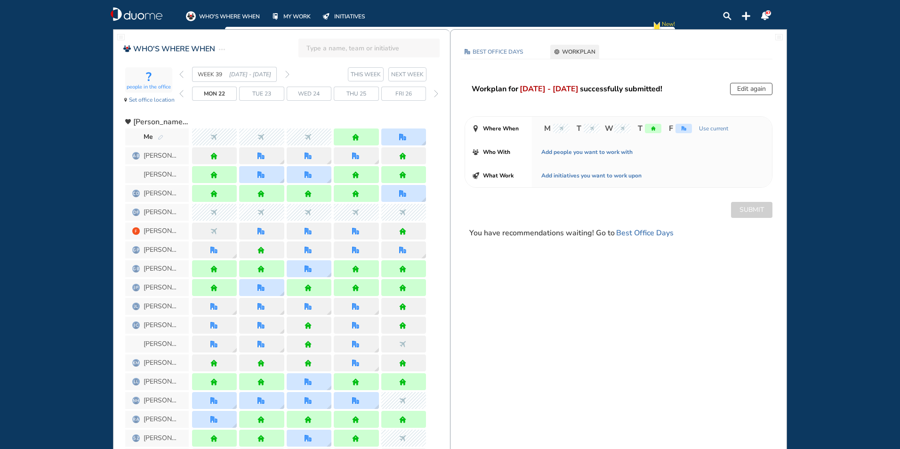
click at [181, 75] on img "back week" at bounding box center [181, 75] width 4 height 8
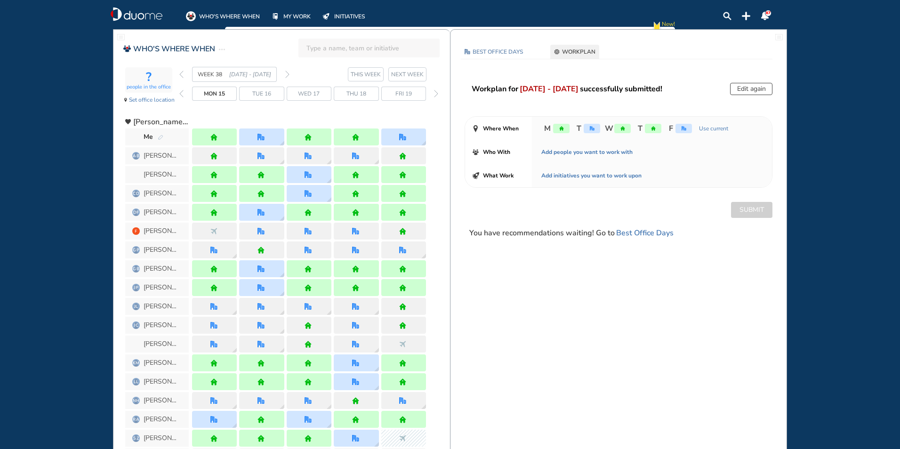
click at [161, 137] on img "pen-edit" at bounding box center [161, 138] width 6 height 6
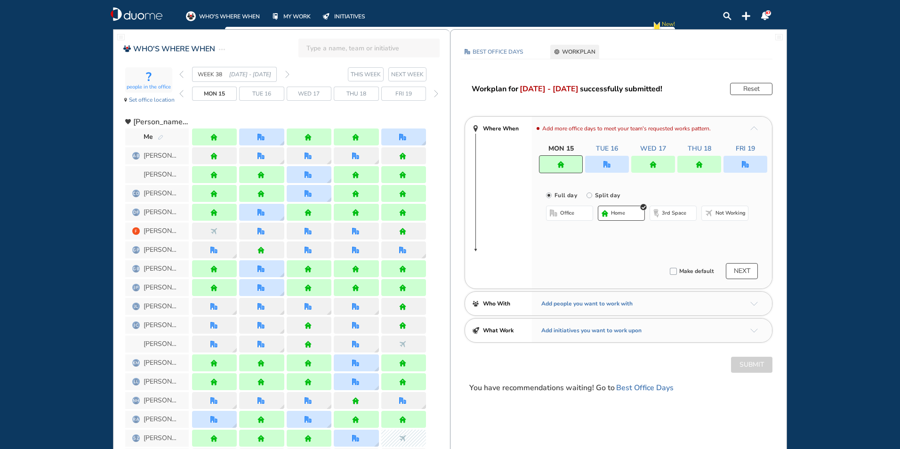
click at [605, 168] on div at bounding box center [607, 164] width 44 height 17
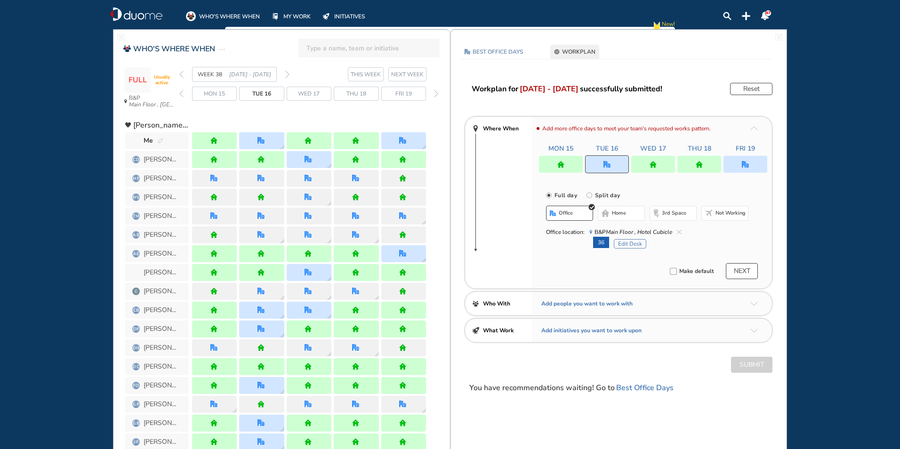
click at [680, 227] on span "B&P Main Floor , Hotel Cubicle" at bounding box center [635, 231] width 92 height 9
click at [679, 233] on img "cross-thin-blue" at bounding box center [679, 232] width 5 height 5
click at [619, 209] on button "home" at bounding box center [621, 213] width 47 height 15
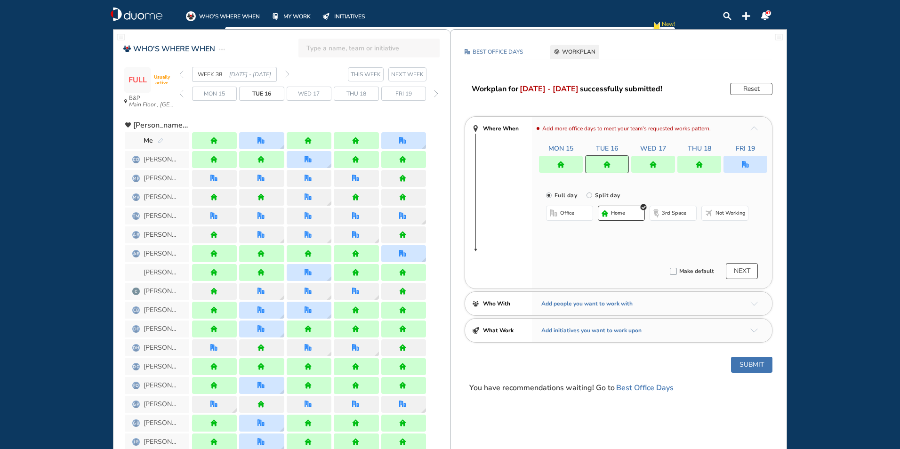
click at [747, 360] on button "Submit" at bounding box center [751, 365] width 41 height 16
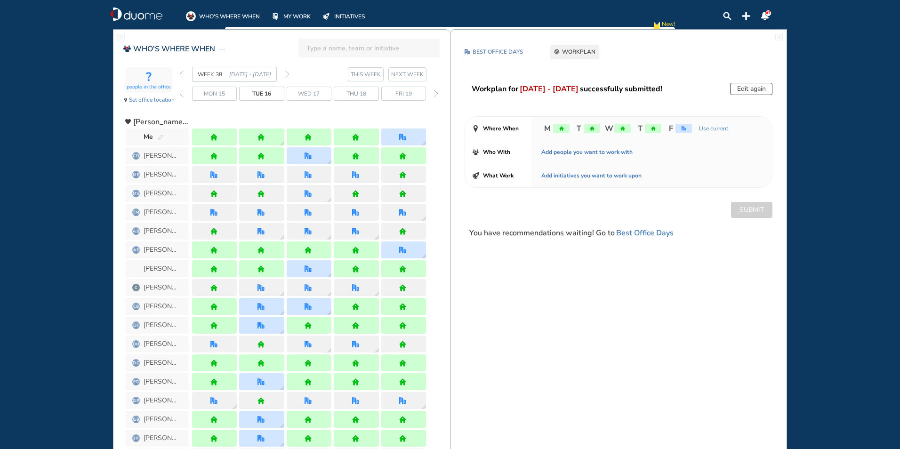
click at [179, 74] on img "back week" at bounding box center [181, 75] width 4 height 8
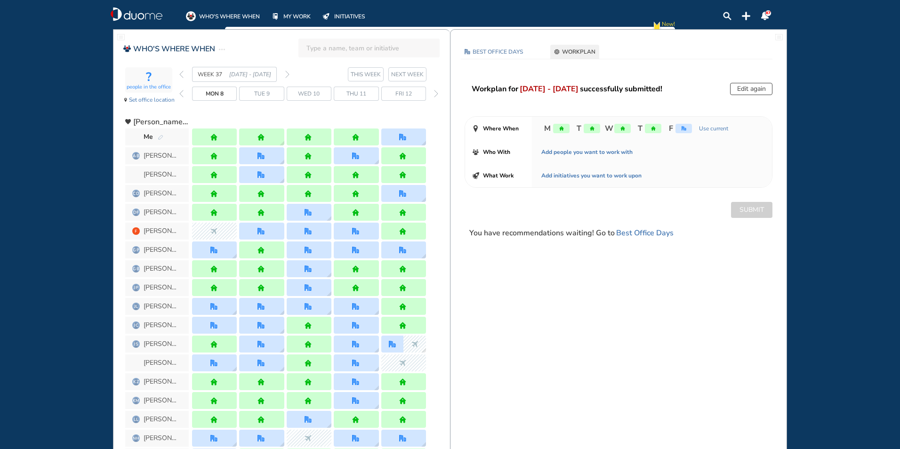
click at [180, 74] on img "back week" at bounding box center [181, 75] width 4 height 8
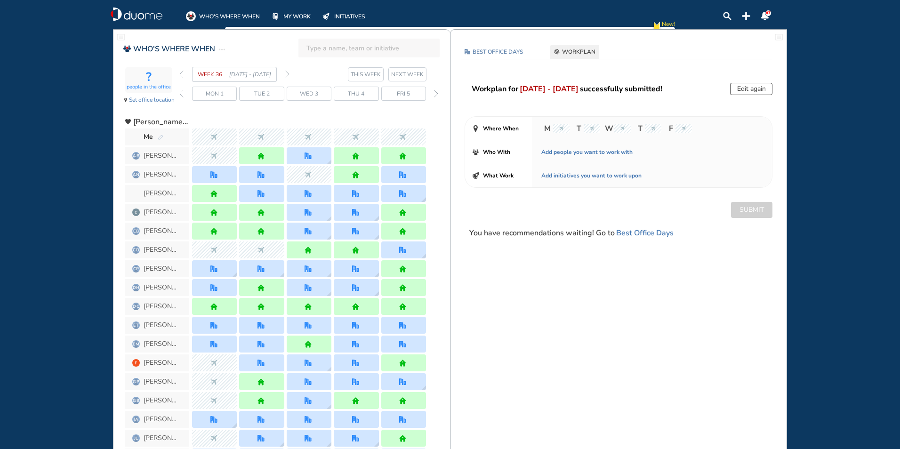
click at [288, 72] on img "forward week" at bounding box center [287, 75] width 4 height 8
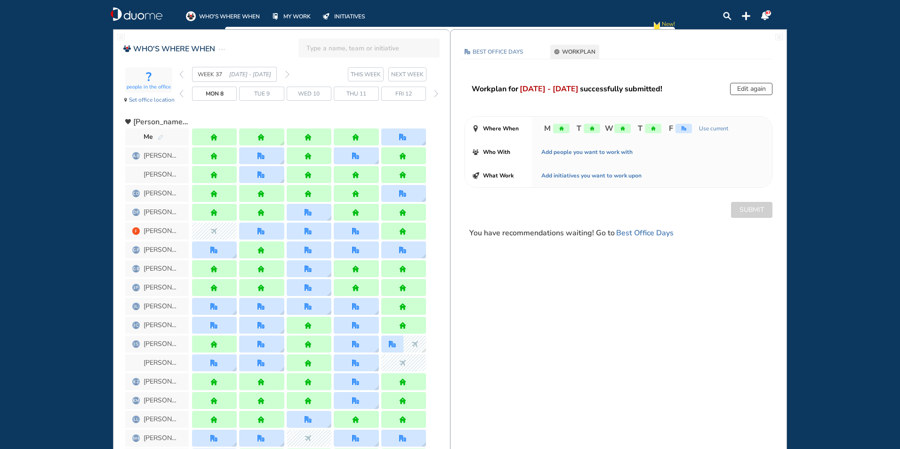
click at [288, 74] on img "forward week" at bounding box center [287, 75] width 4 height 8
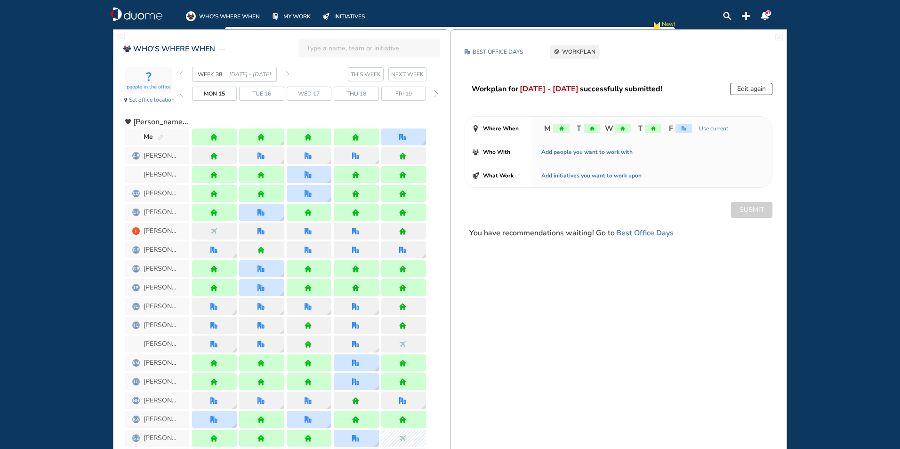
click at [288, 74] on img "forward week" at bounding box center [287, 75] width 4 height 8
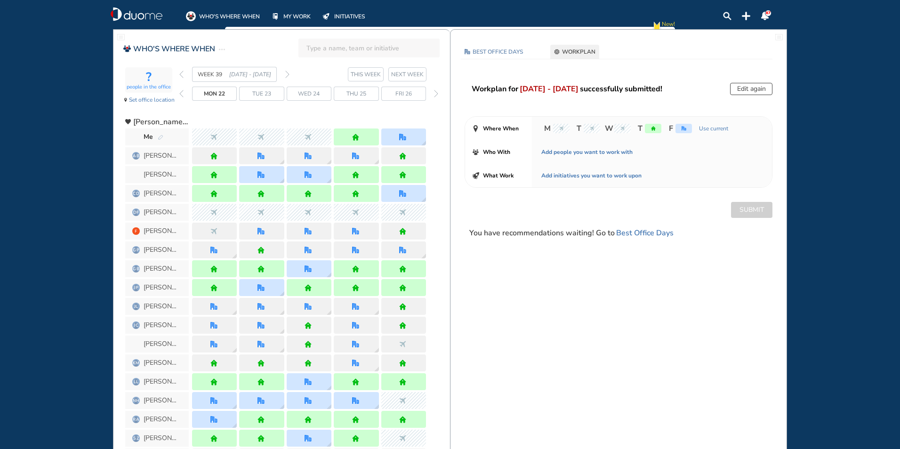
click at [288, 74] on img "forward week" at bounding box center [287, 75] width 4 height 8
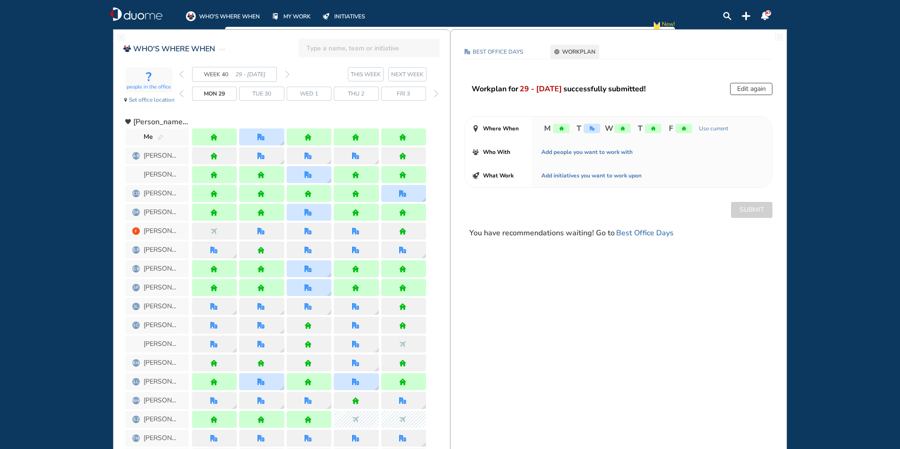
click at [783, 18] on span at bounding box center [783, 17] width 8 height 8
